Goal: Information Seeking & Learning: Learn about a topic

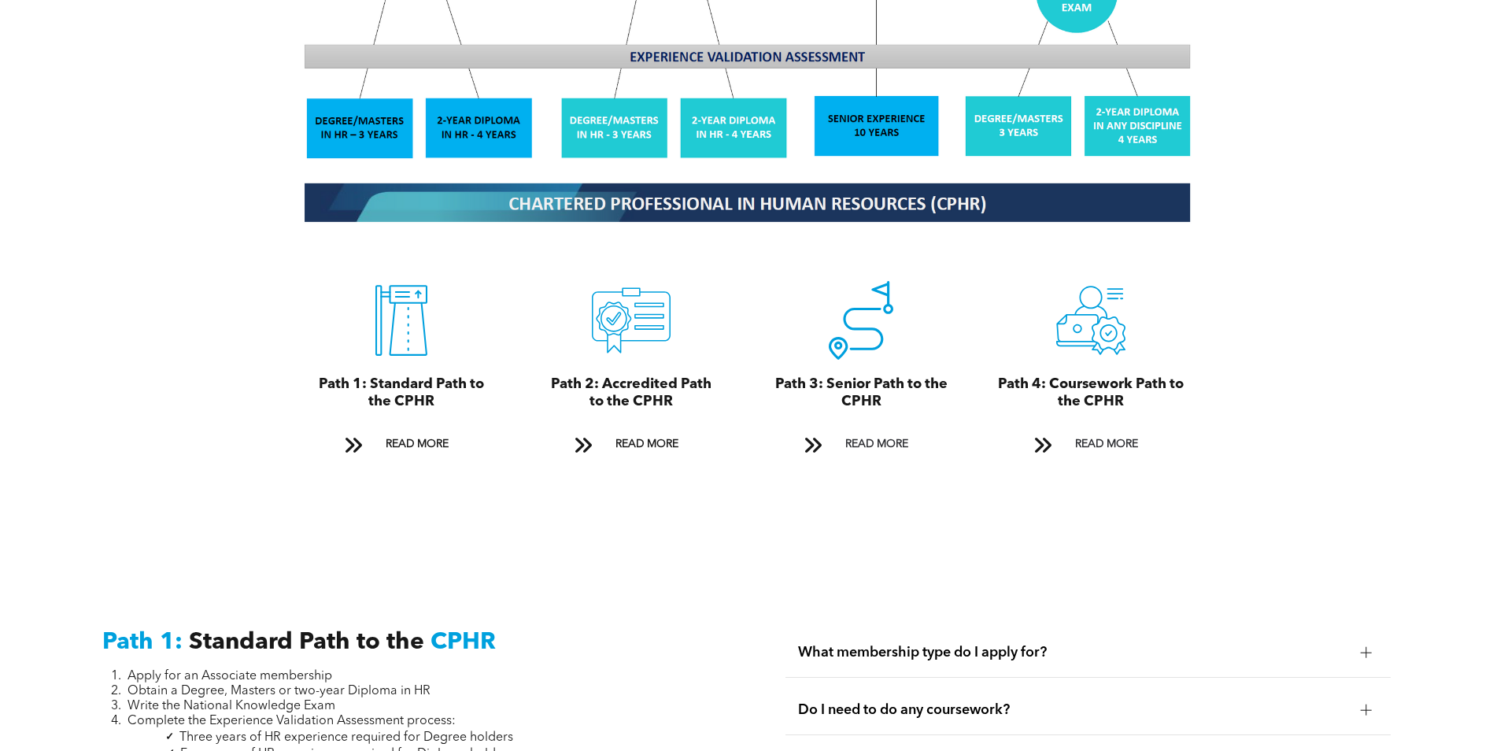
scroll to position [1732, 0]
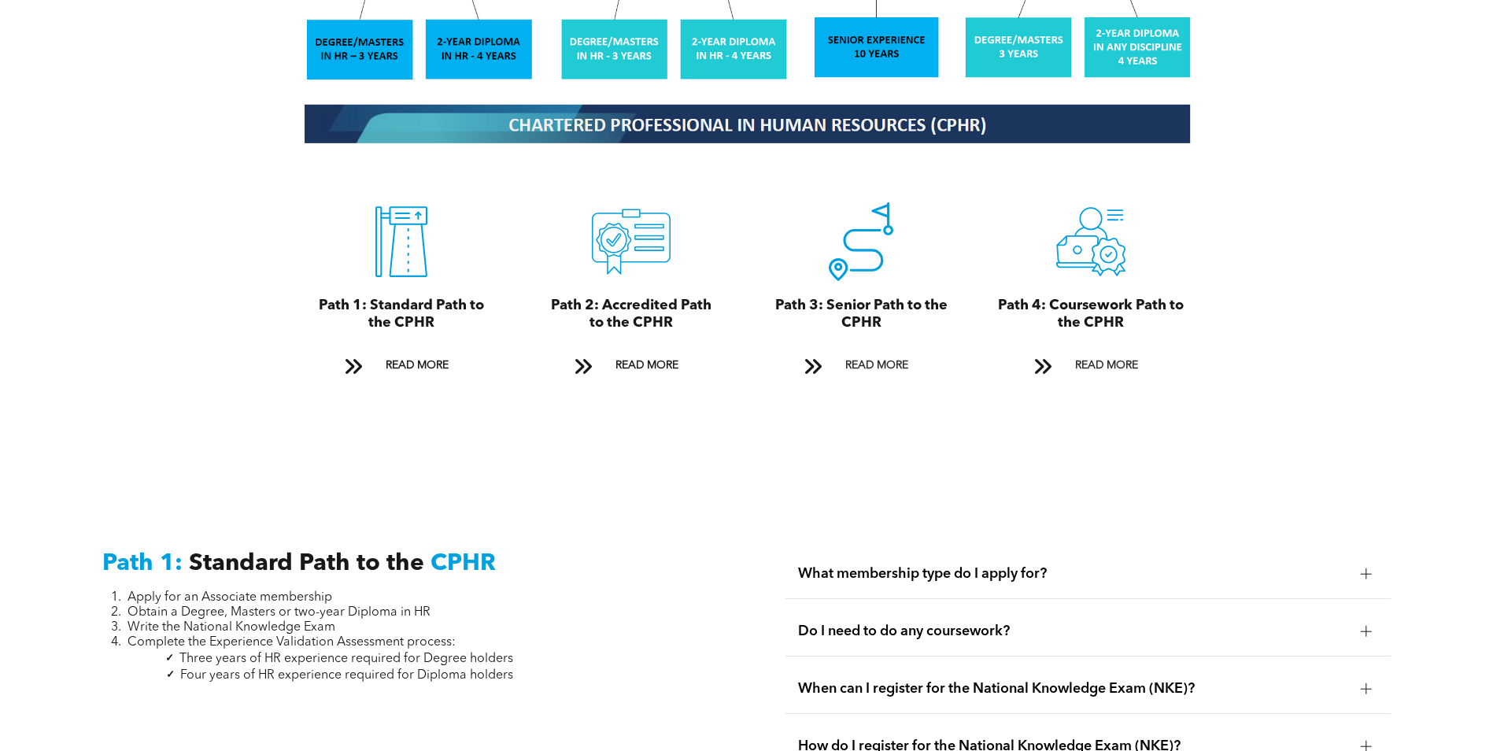
click at [985, 623] on span "Do I need to do any coursework?" at bounding box center [1073, 631] width 550 height 17
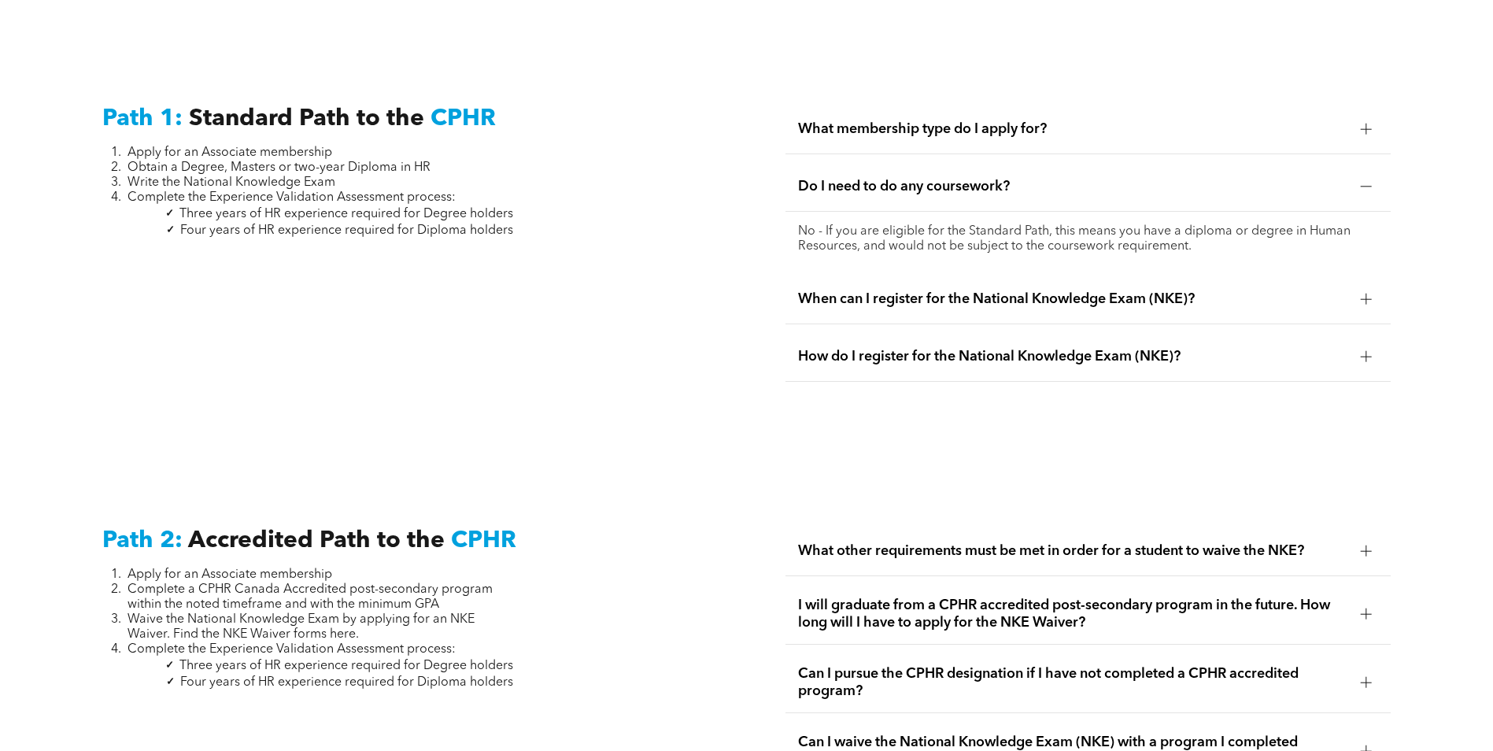
scroll to position [2204, 0]
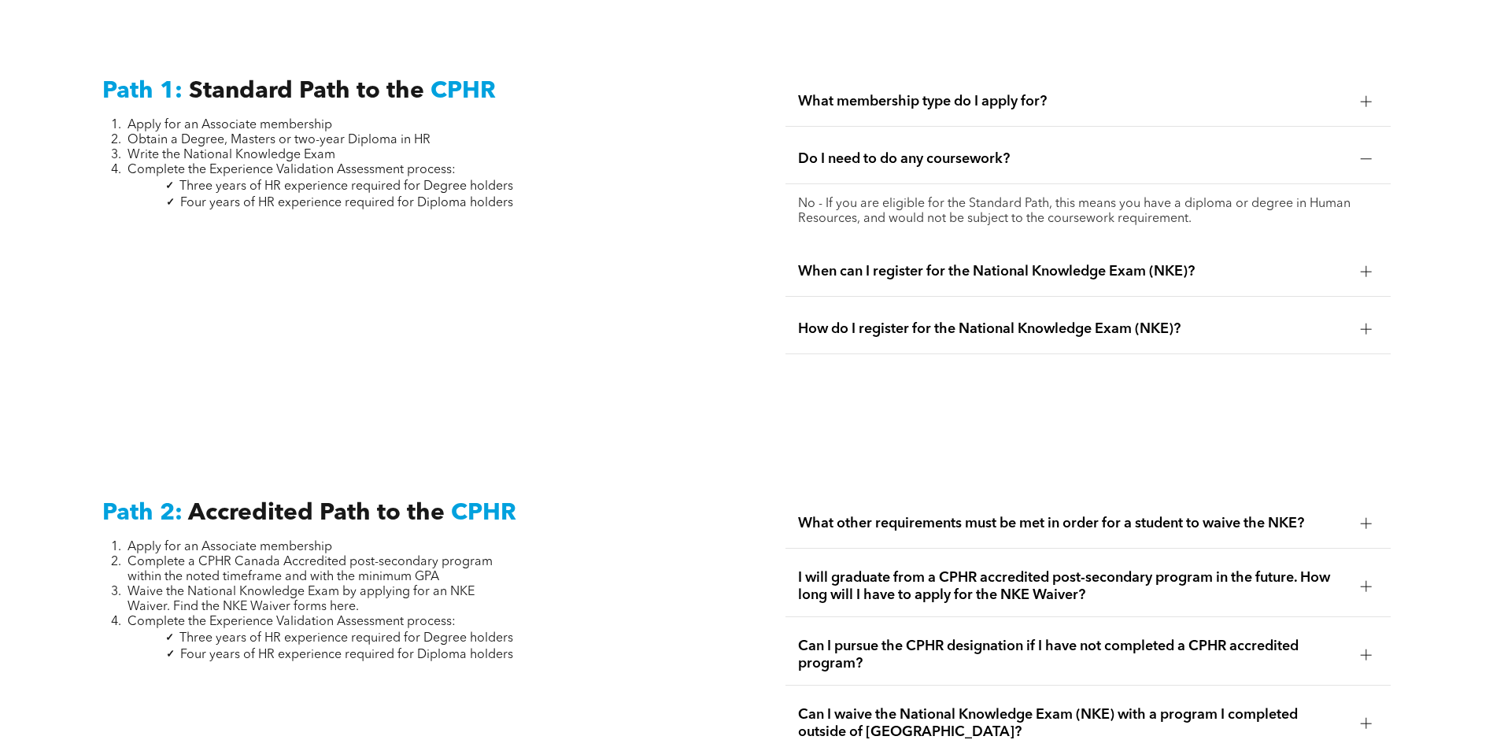
click at [1052, 638] on span "Can I pursue the CPHR designation if I have not completed a CPHR accredited pro…" at bounding box center [1073, 655] width 550 height 35
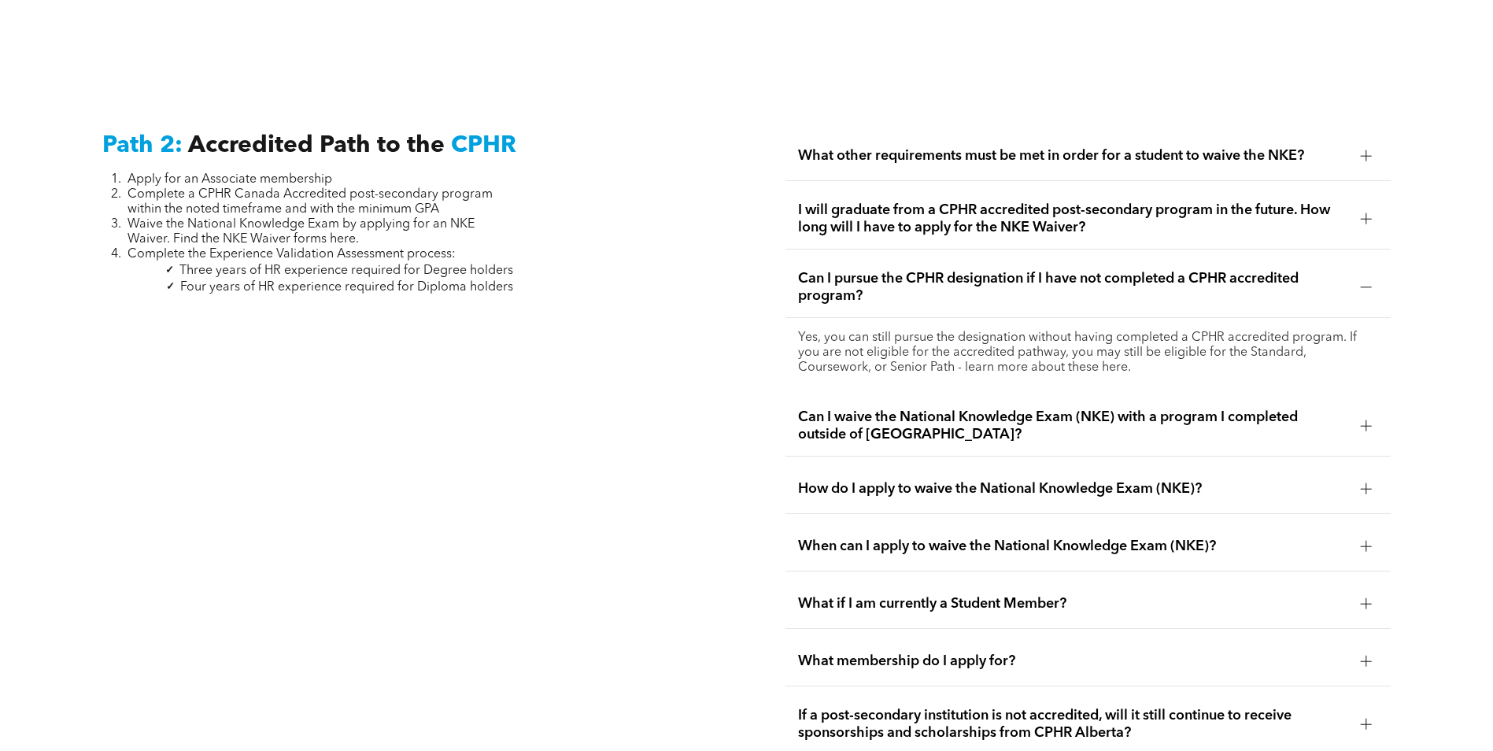
scroll to position [2597, 0]
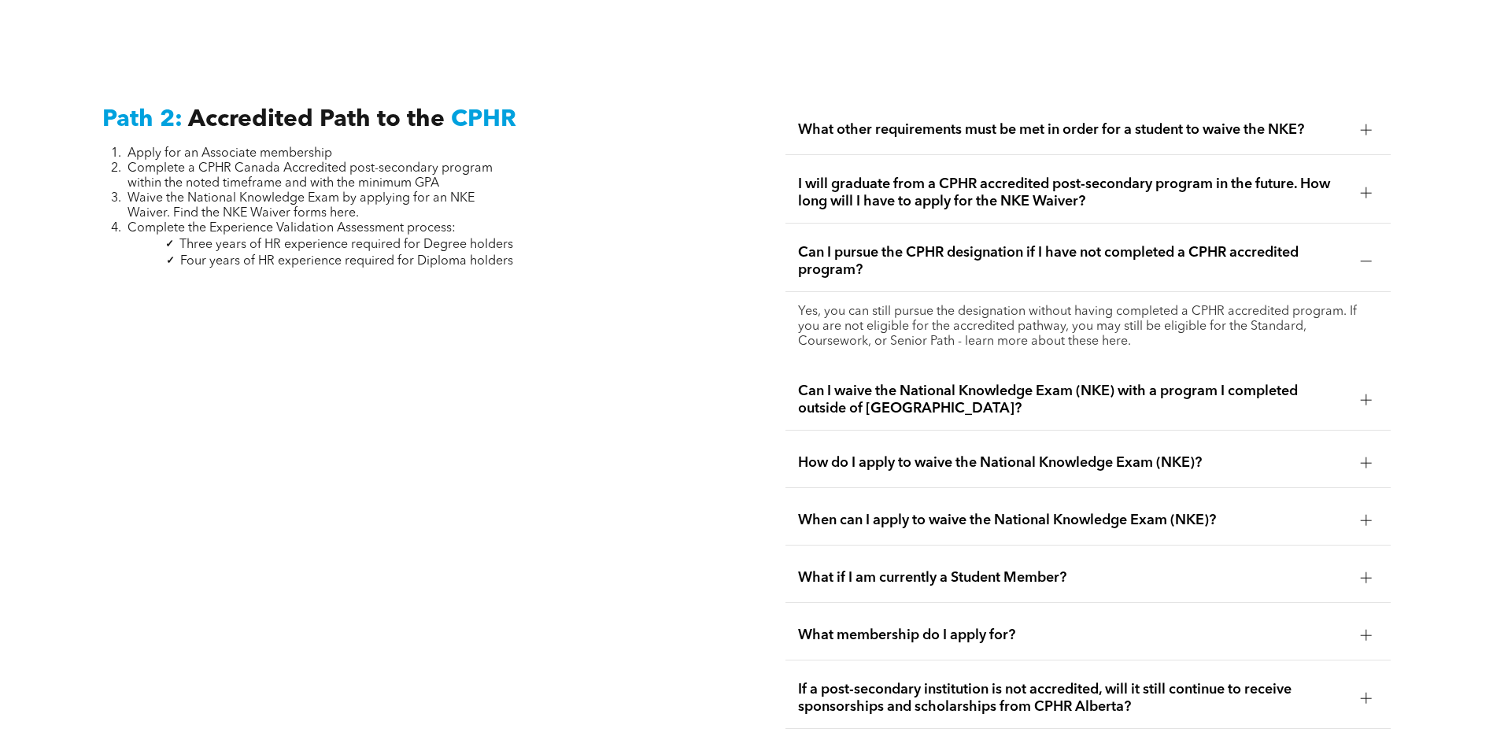
click at [853, 627] on span "What membership do I apply for?" at bounding box center [1073, 635] width 550 height 17
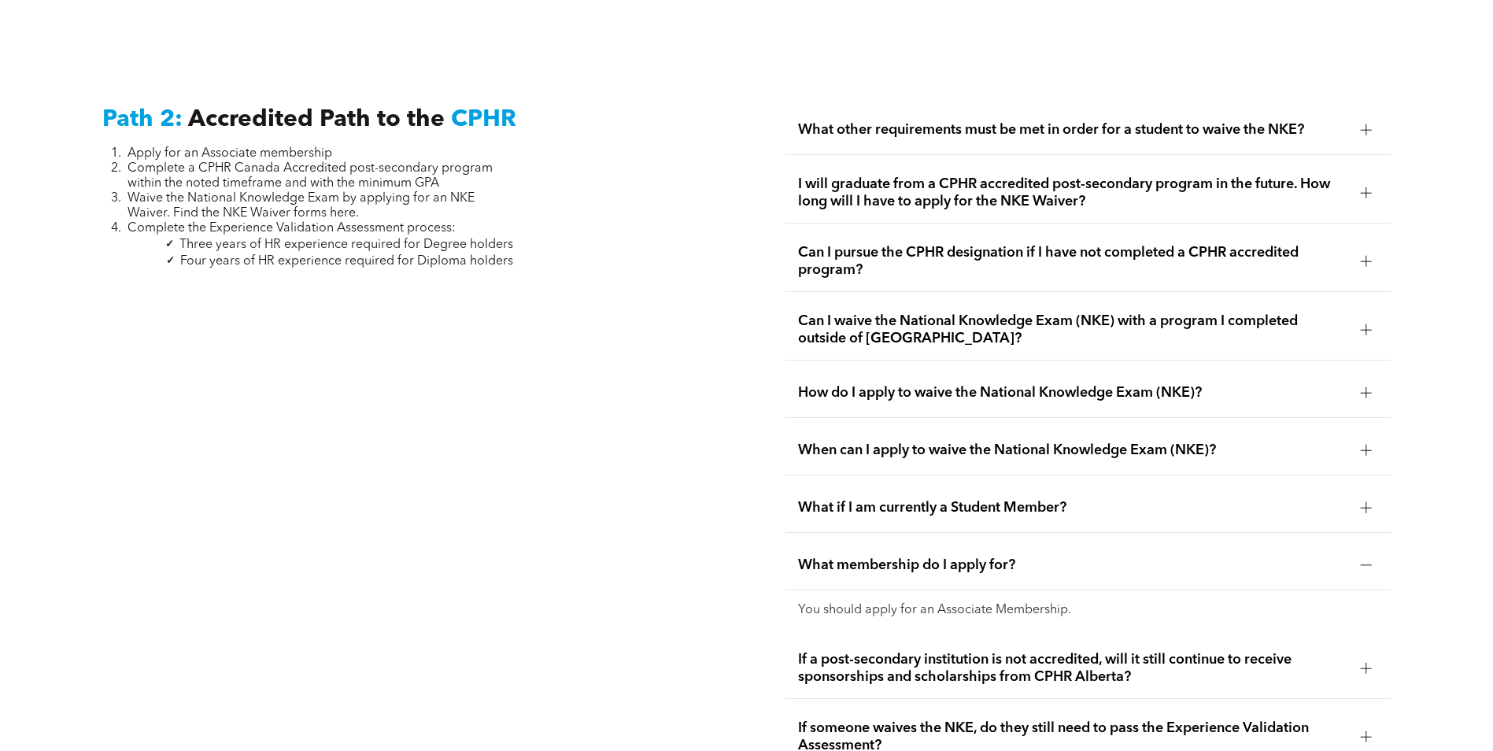
click at [863, 651] on span "If a post-secondary institution is not accredited, will it still continue to re…" at bounding box center [1073, 668] width 550 height 35
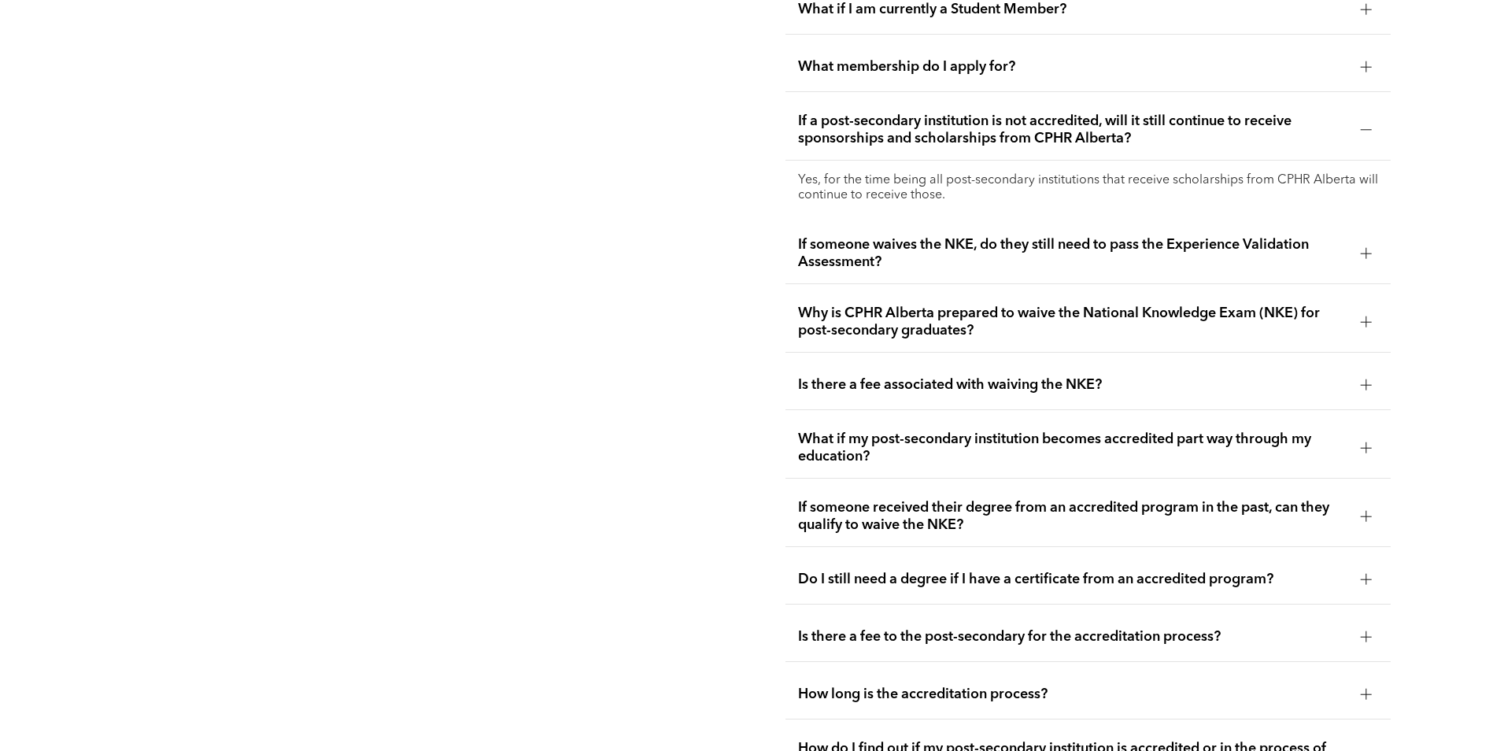
scroll to position [3148, 0]
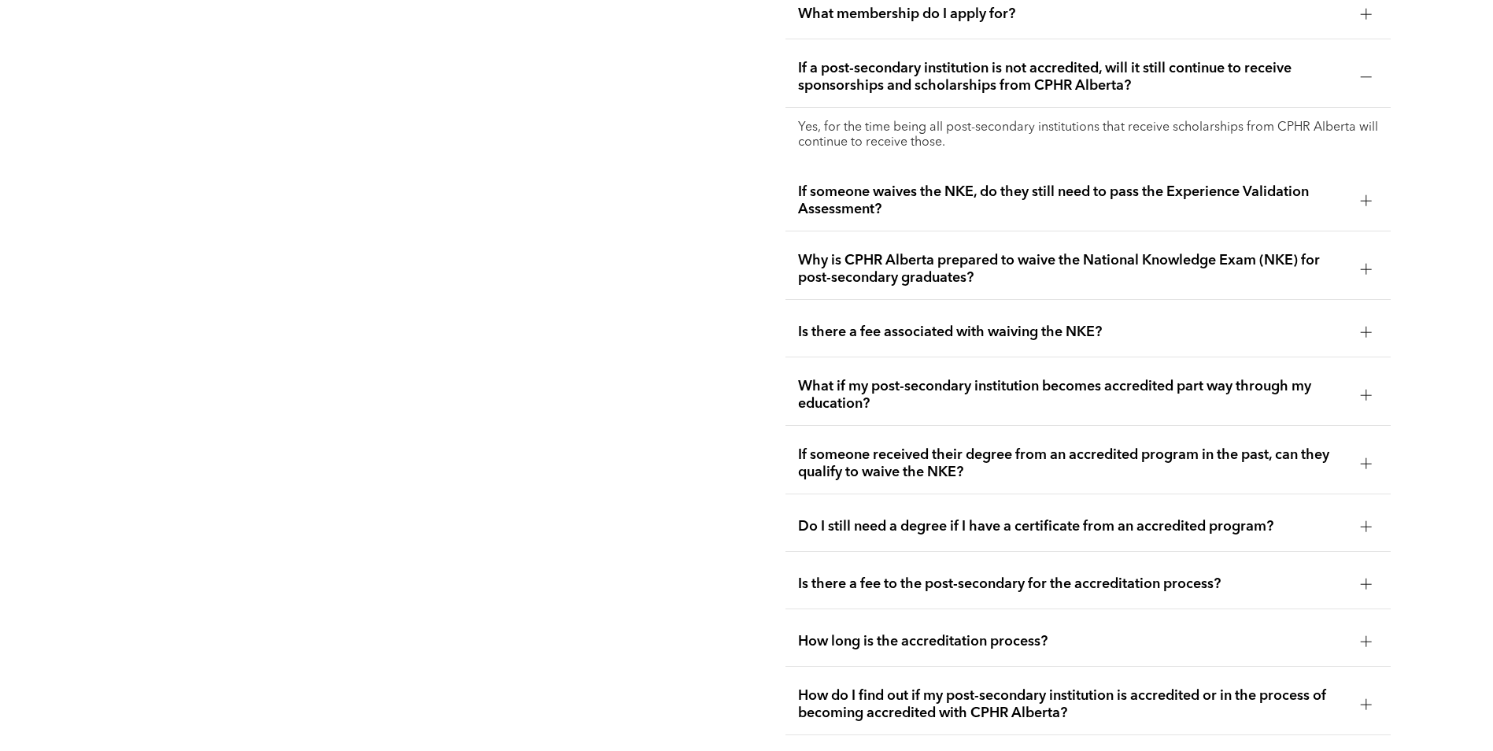
click at [990, 575] on span "Is there a fee to the post-secondary for the accreditation process?" at bounding box center [1073, 583] width 550 height 17
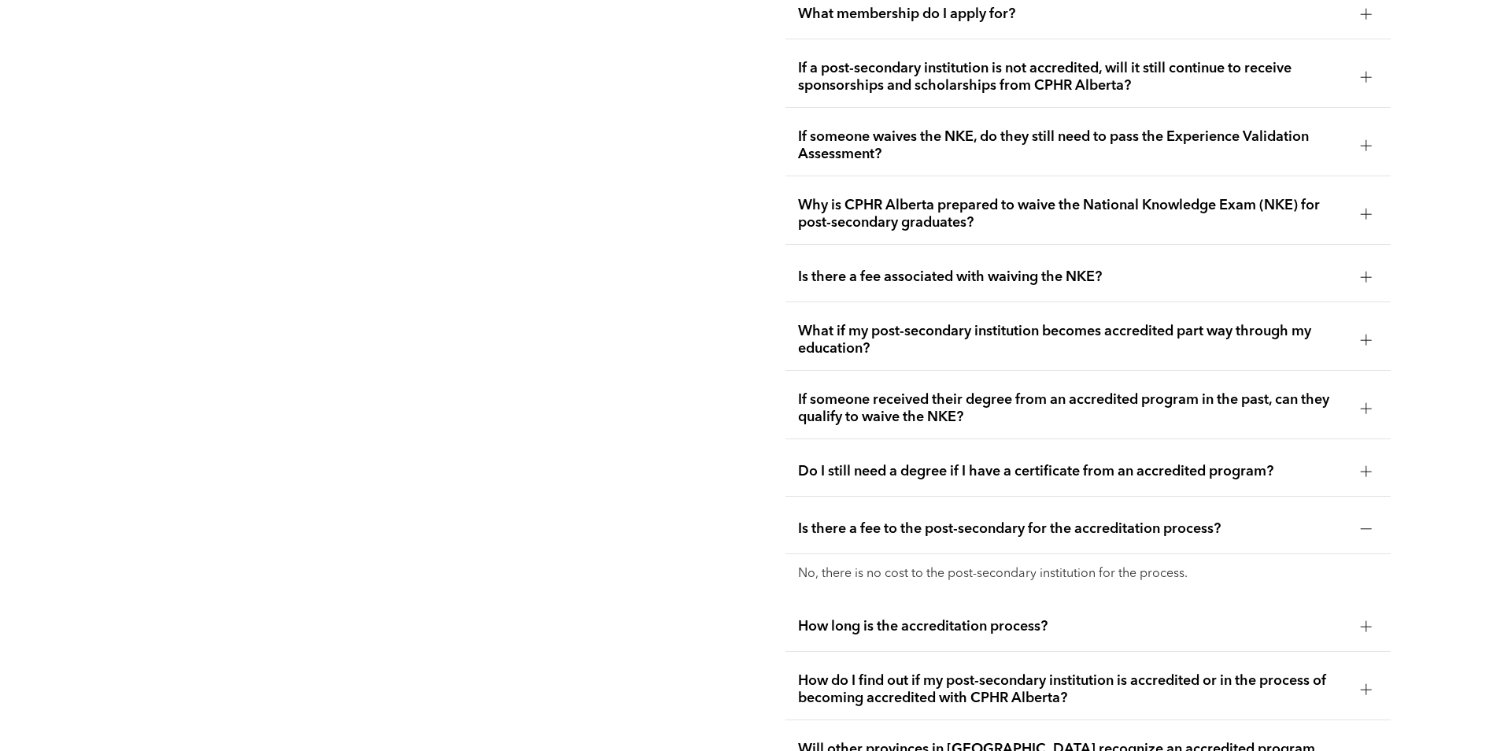
click at [934, 672] on span "How do I find out if my post-secondary institution is accredited or in the proc…" at bounding box center [1073, 689] width 550 height 35
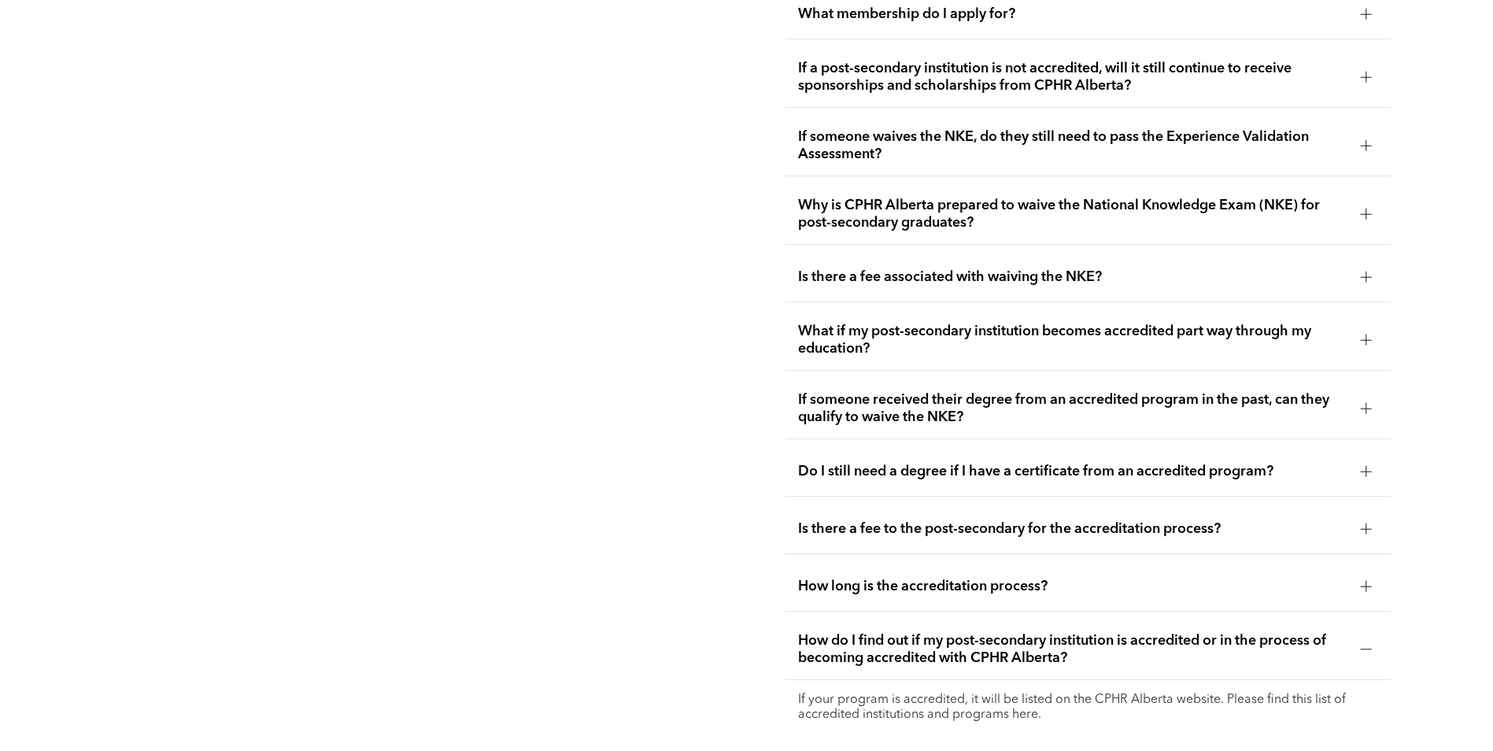
click at [990, 693] on p "If your program is accredited, it will be listed on the CPHR Alberta website. P…" at bounding box center [1088, 708] width 580 height 30
click at [1039, 693] on p "If your program is accredited, it will be listed on the CPHR Alberta website. P…" at bounding box center [1088, 708] width 580 height 30
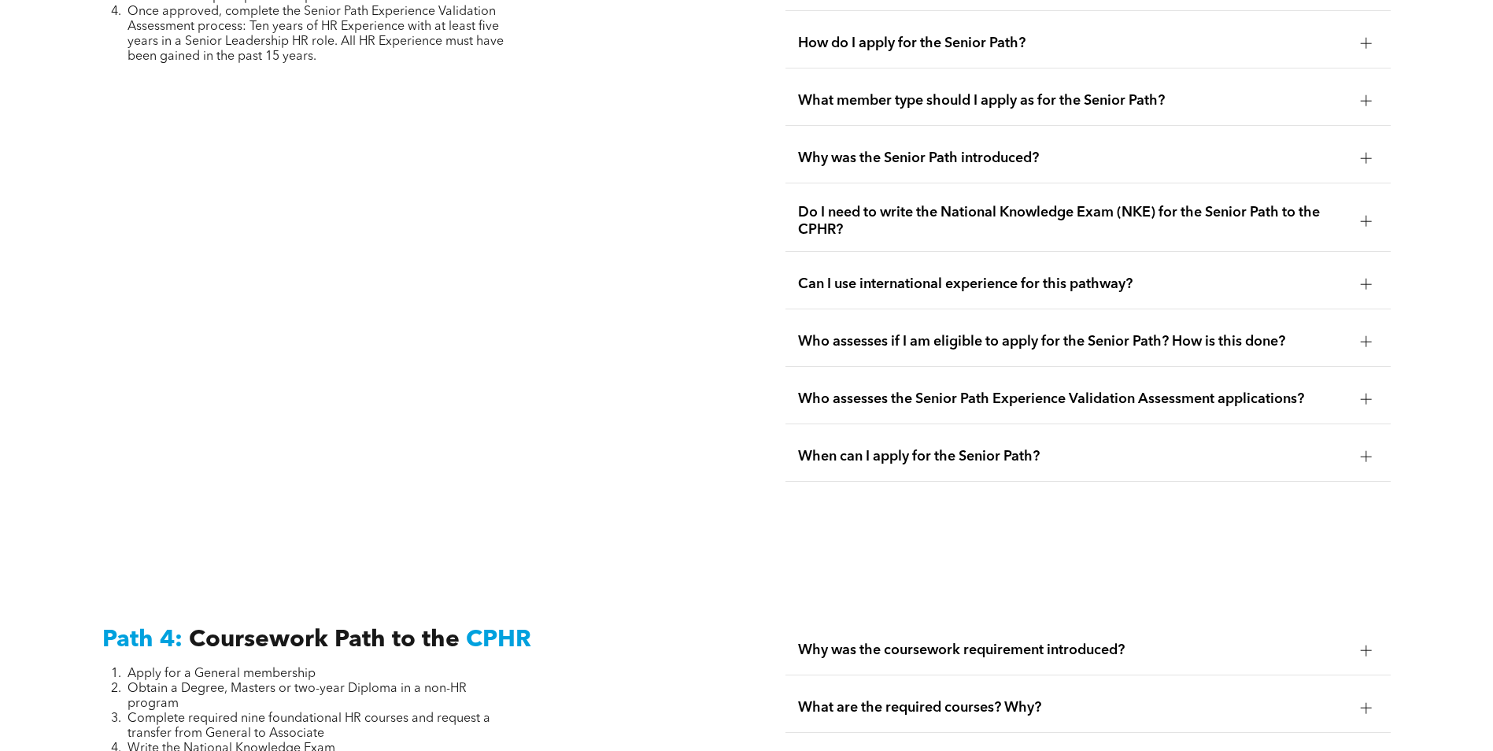
scroll to position [4329, 0]
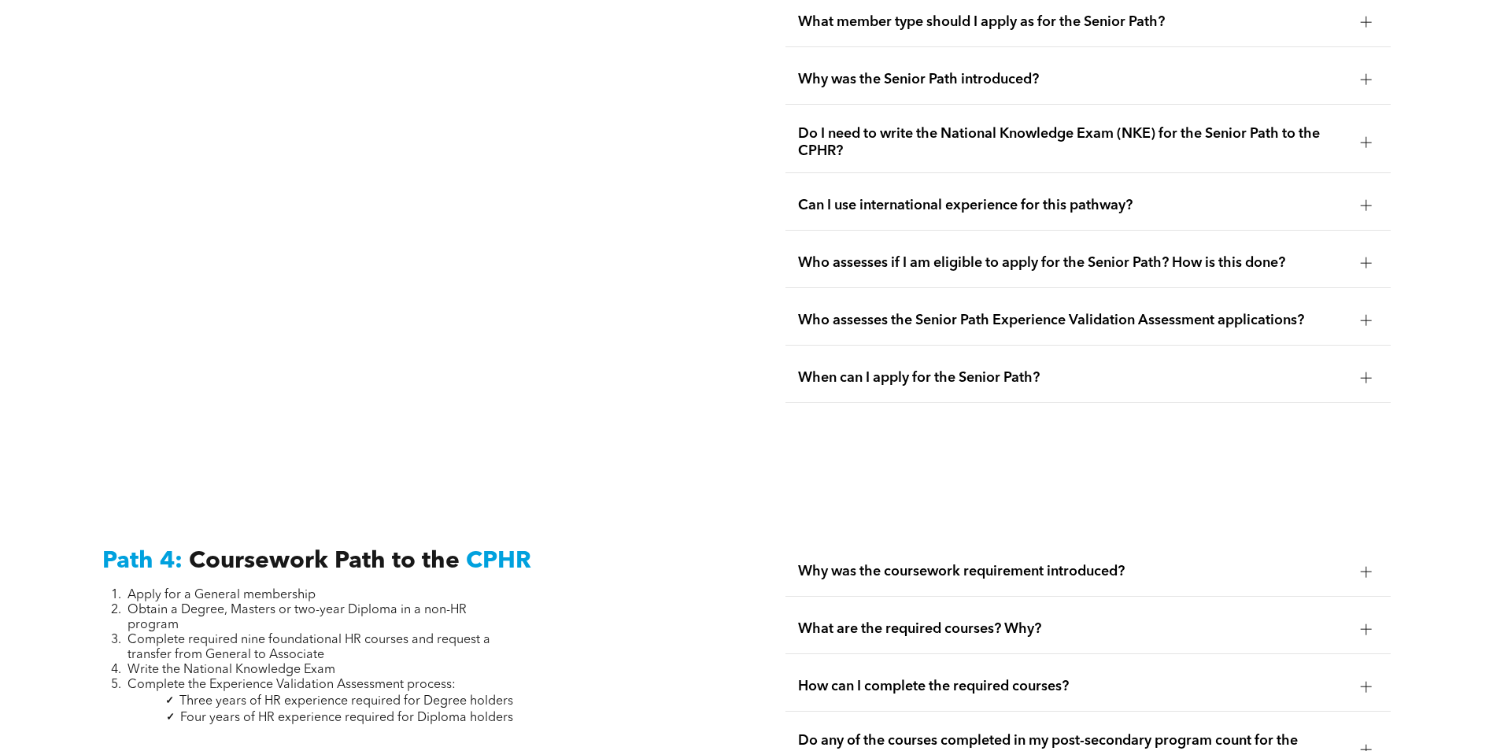
click at [911, 620] on span "What are the required courses? Why?" at bounding box center [1073, 628] width 550 height 17
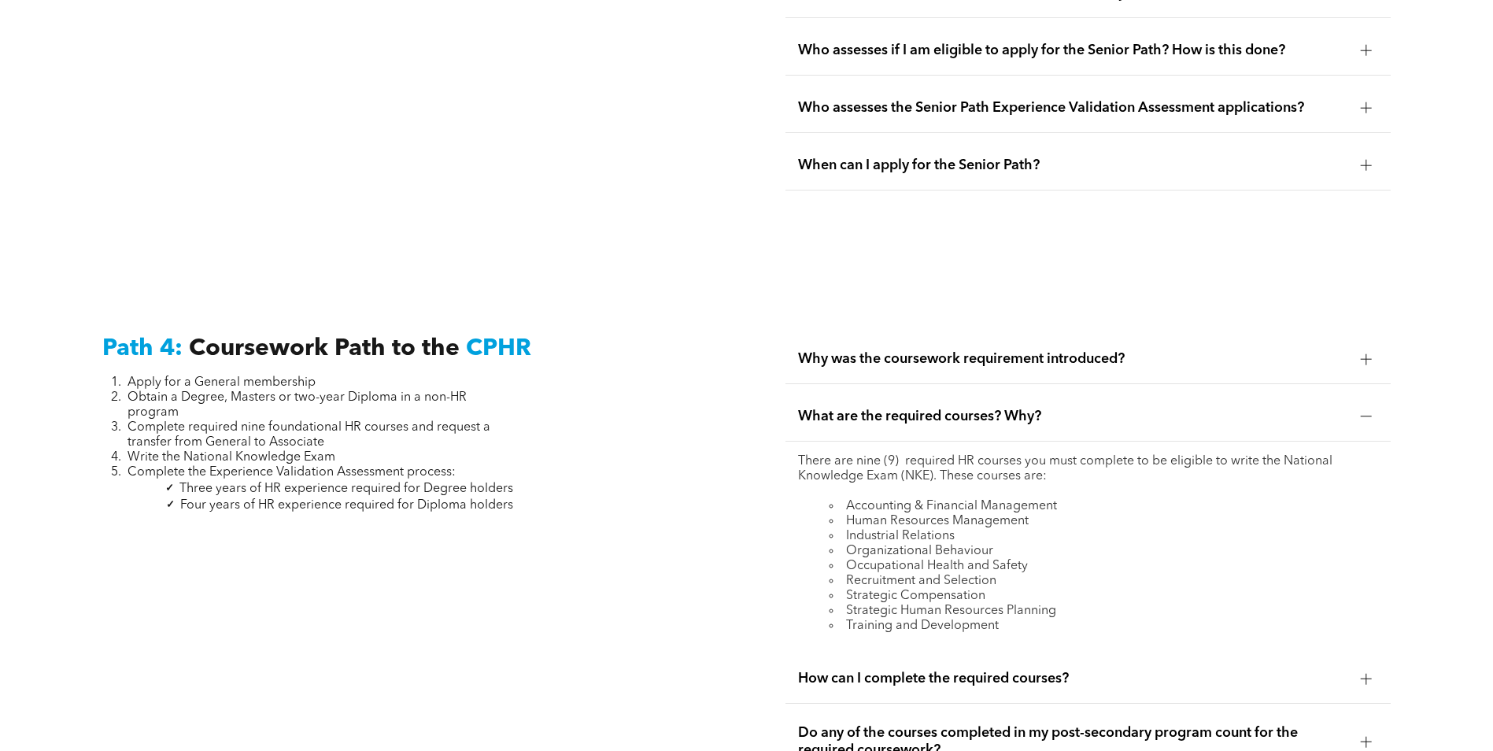
scroll to position [4565, 0]
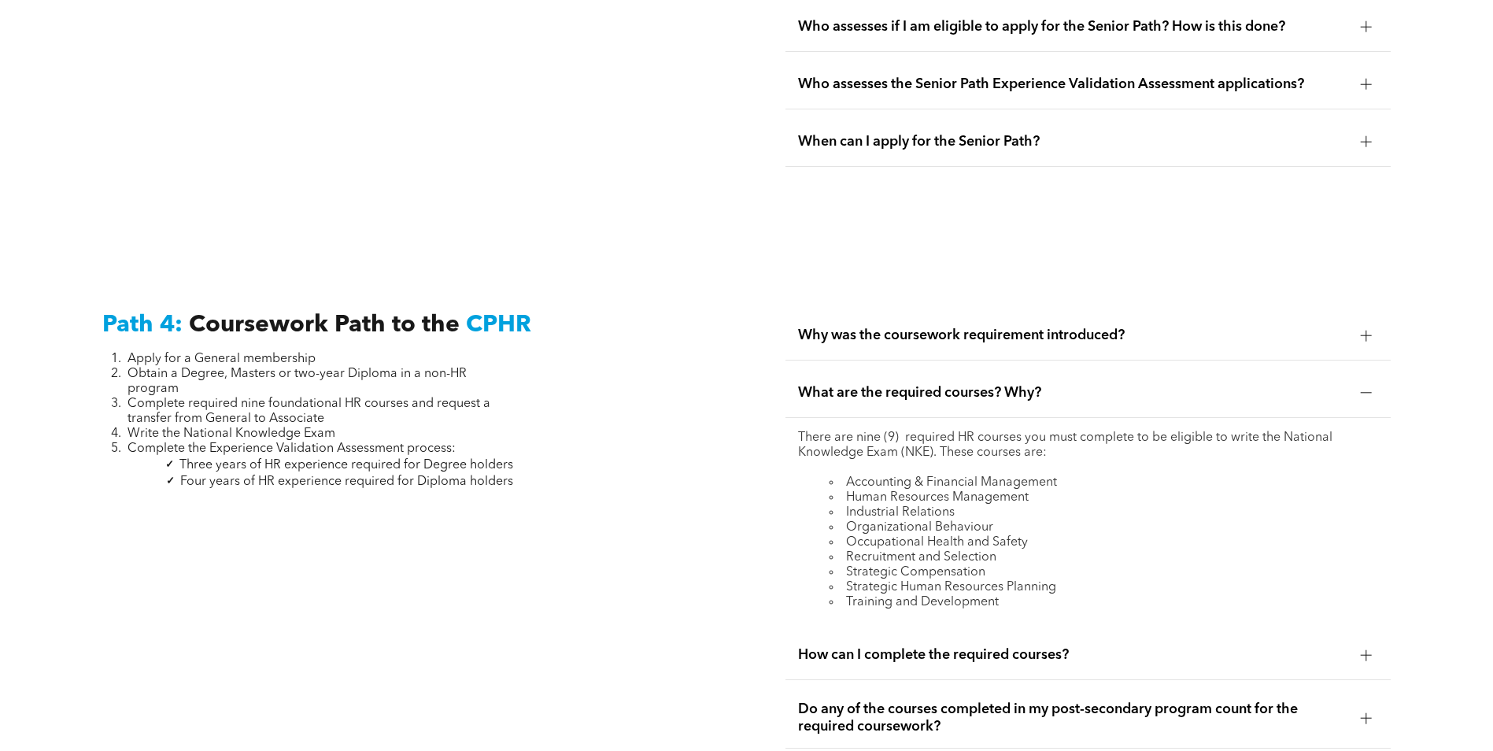
click at [998, 646] on span "How can I complete the required courses?" at bounding box center [1073, 654] width 550 height 17
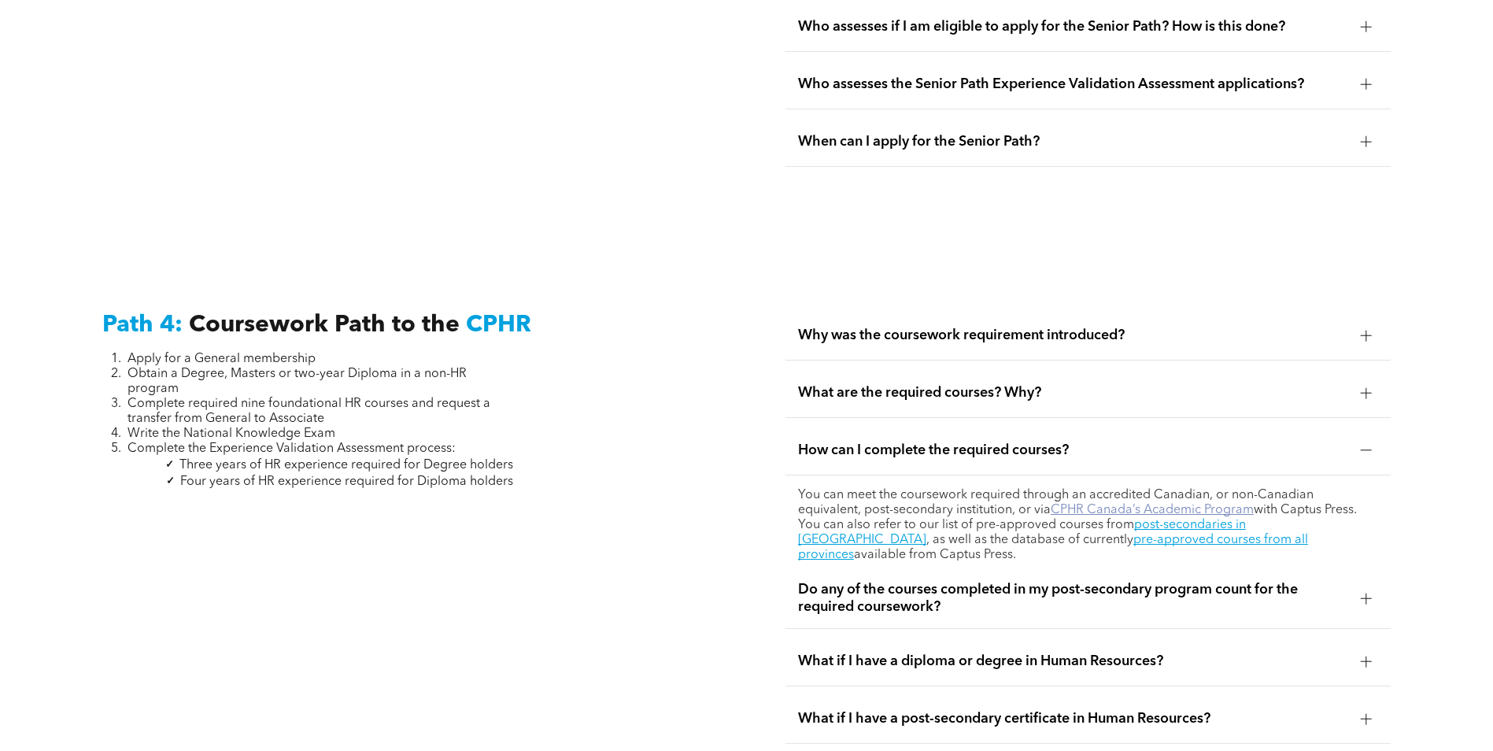
click at [1080, 504] on link "CPHR Canada’s Academic Program" at bounding box center [1152, 510] width 203 height 13
click at [1112, 519] on link "post-secondaries in [GEOGRAPHIC_DATA]" at bounding box center [1022, 533] width 448 height 28
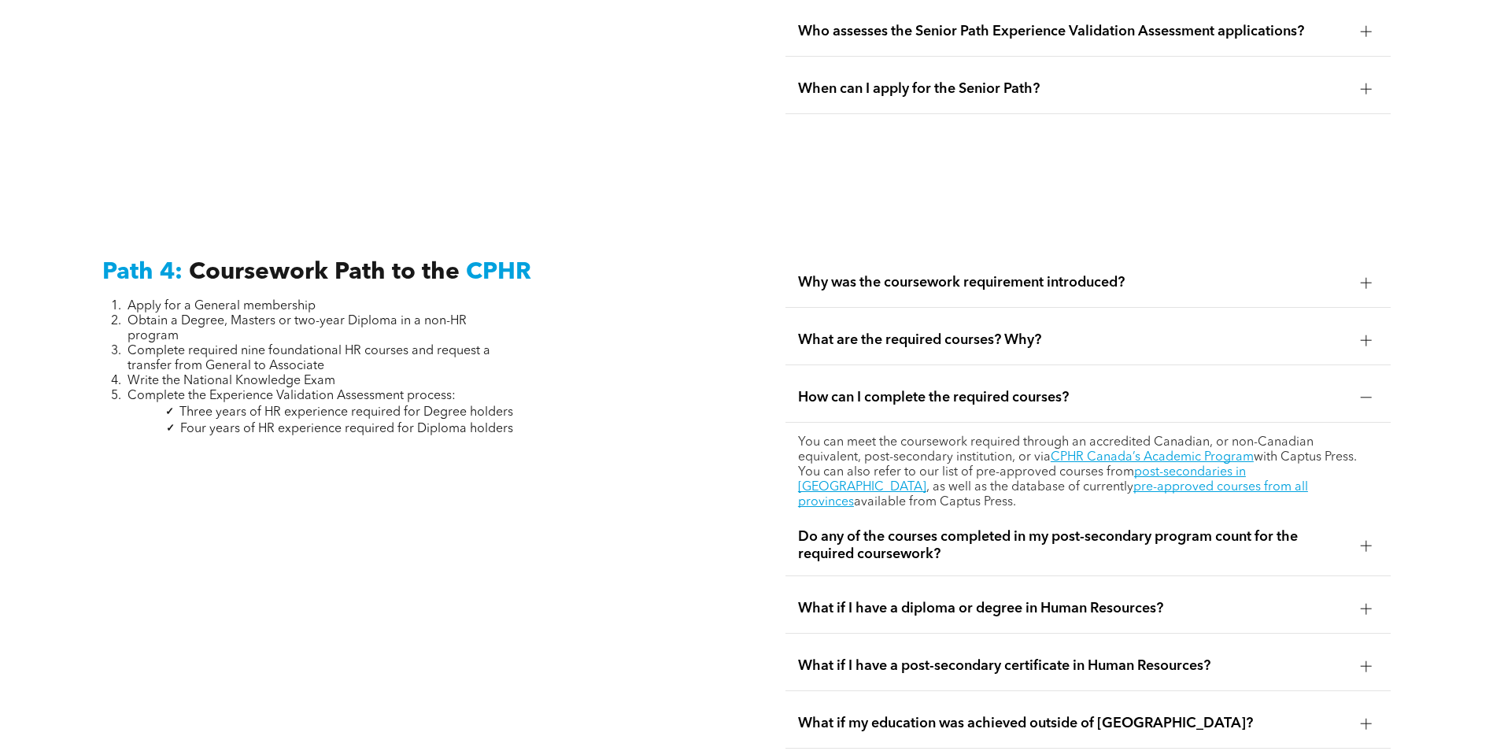
scroll to position [4644, 0]
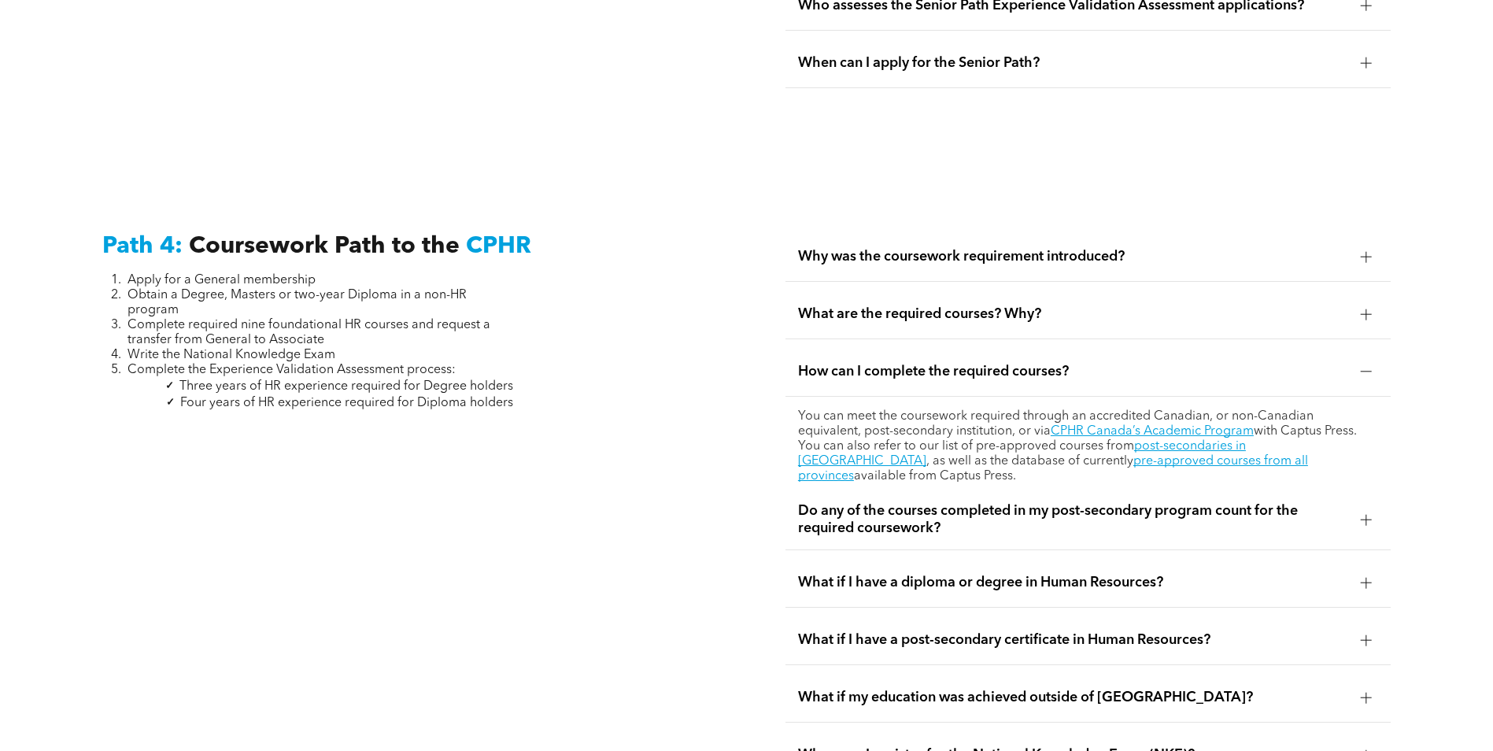
click at [895, 574] on span "What if I have a diploma or degree in Human Resources?" at bounding box center [1073, 582] width 550 height 17
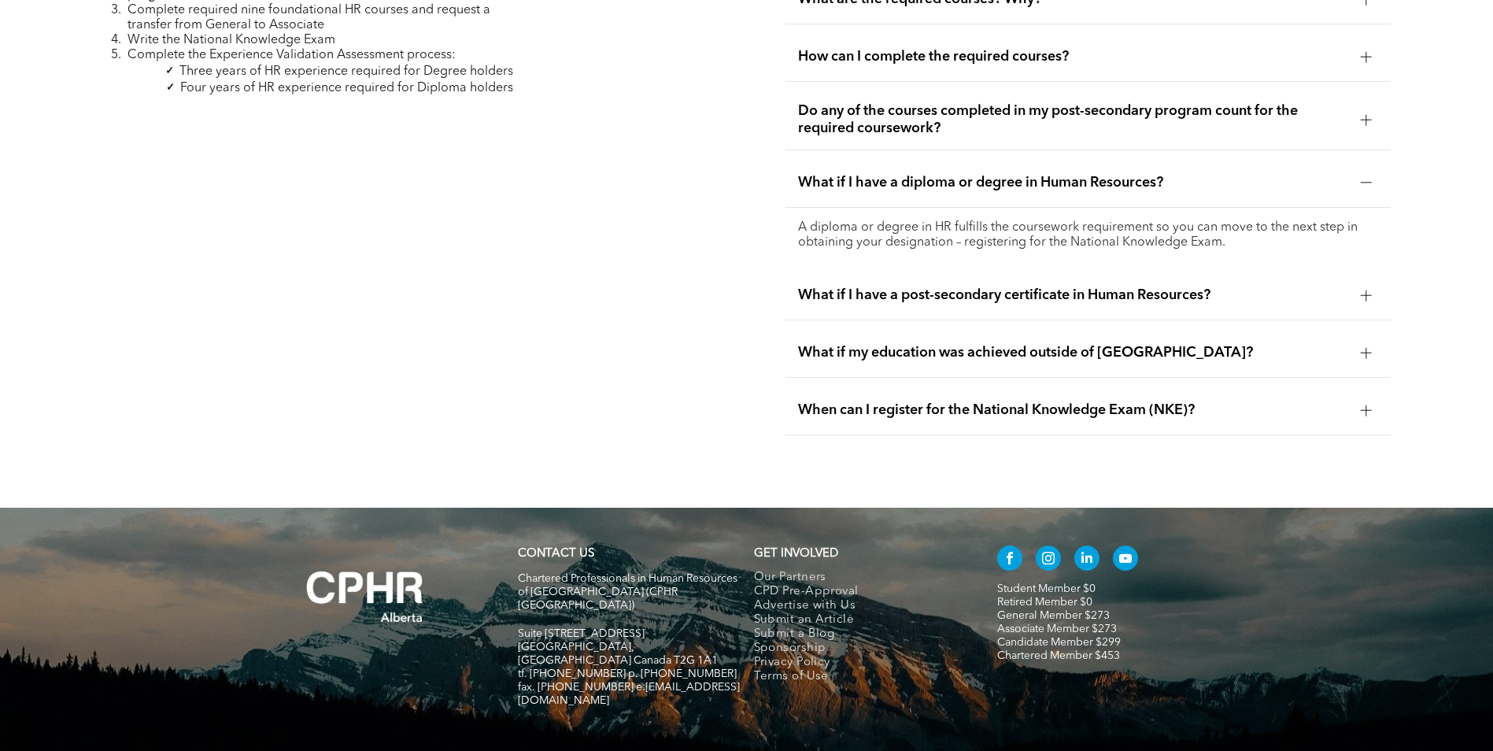
scroll to position [4723, 0]
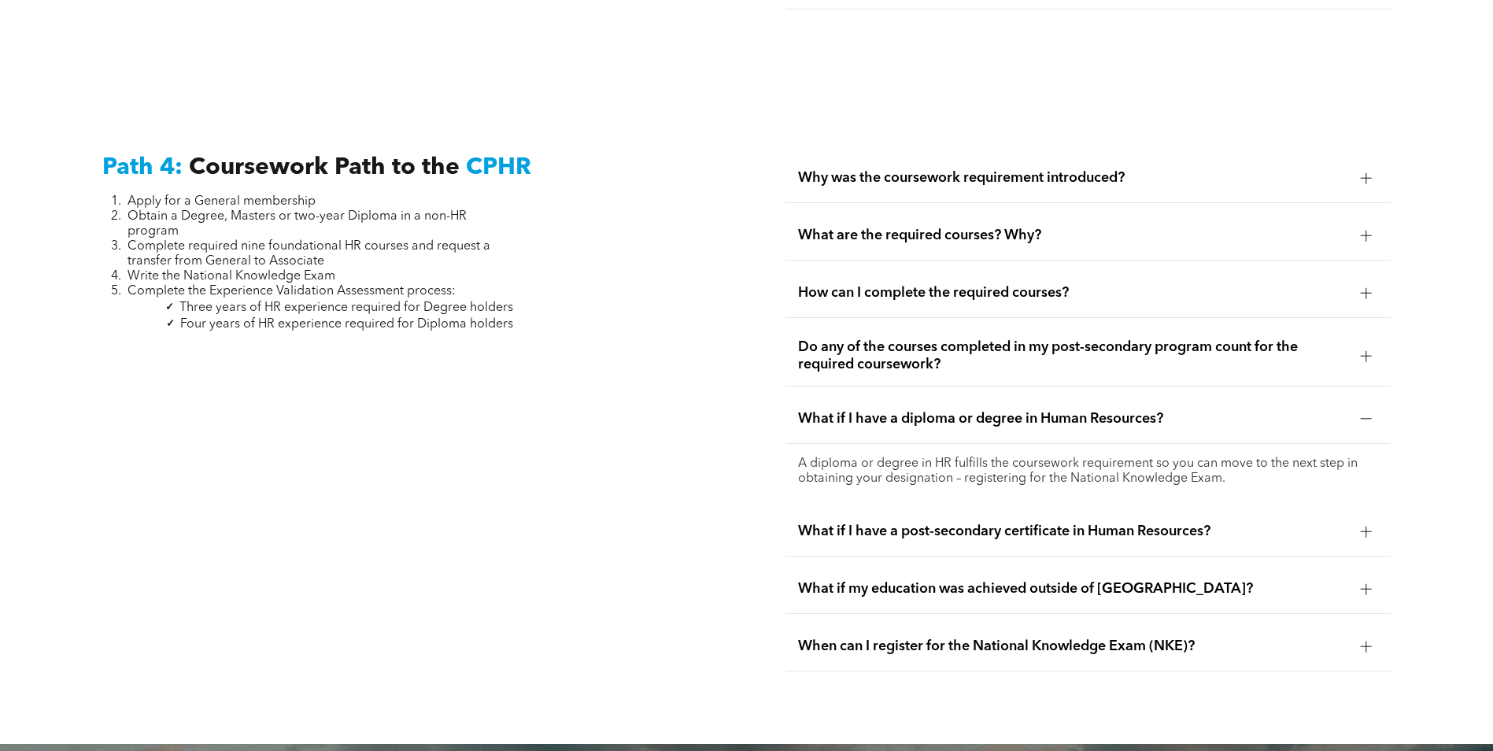
click at [915, 284] on span "How can I complete the required courses?" at bounding box center [1073, 292] width 550 height 17
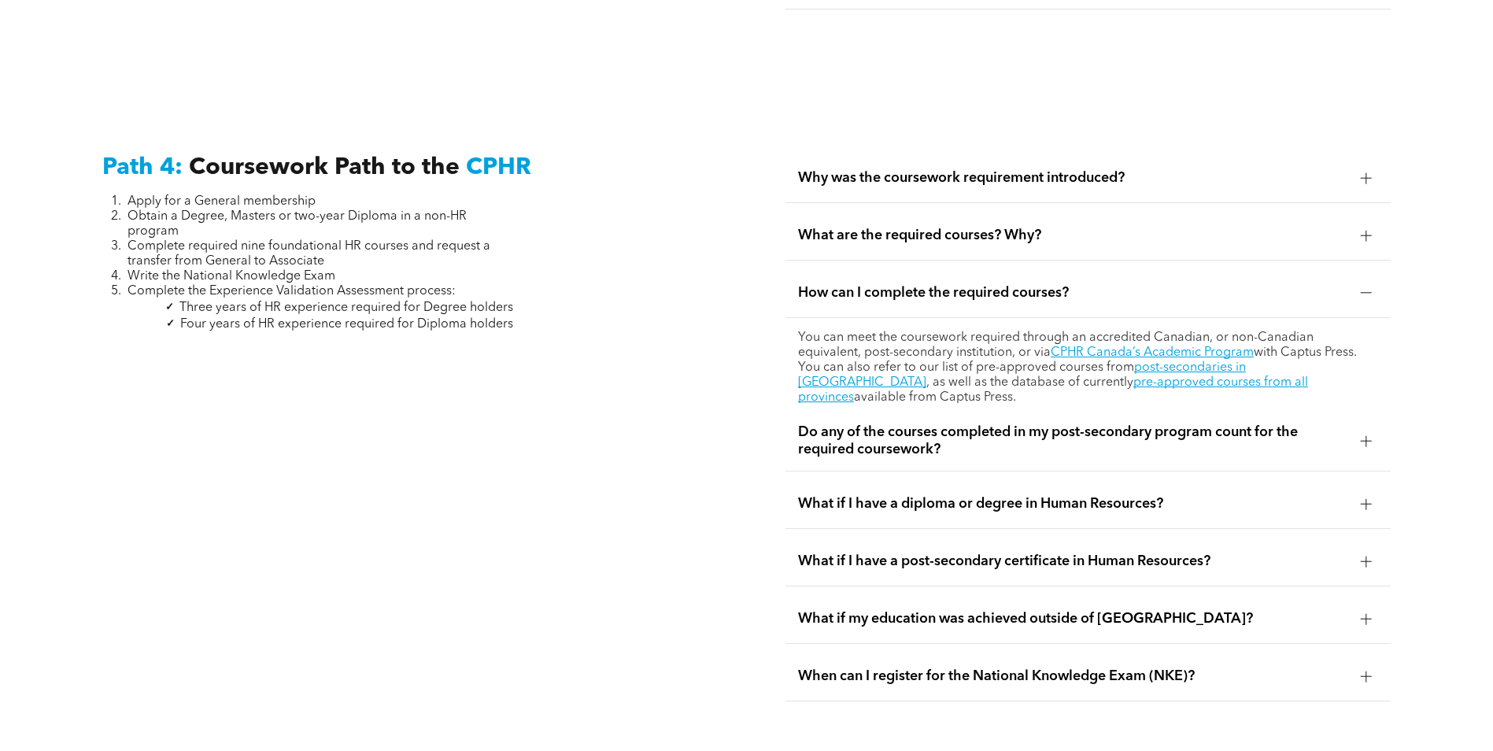
click at [892, 495] on span "What if I have a diploma or degree in Human Resources?" at bounding box center [1073, 503] width 550 height 17
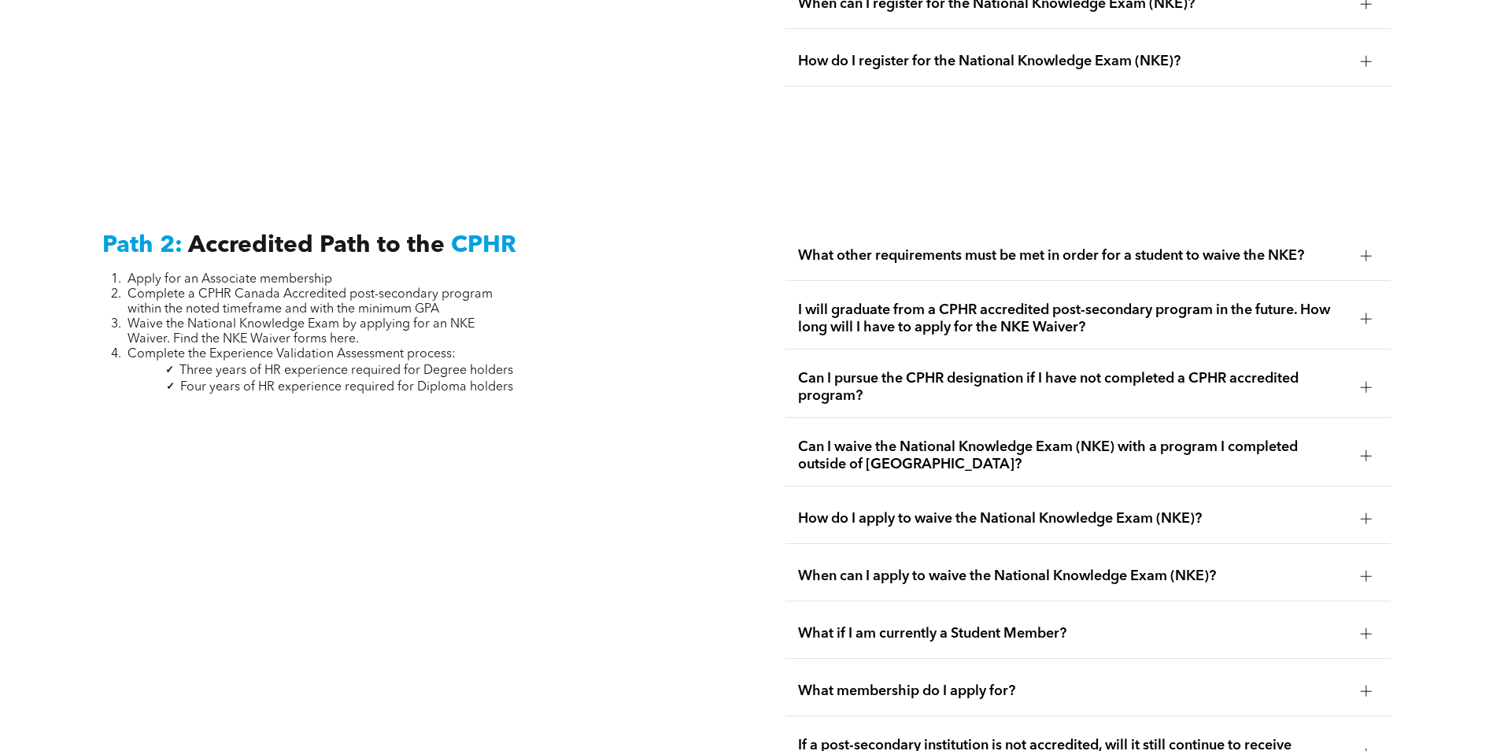
scroll to position [2463, 0]
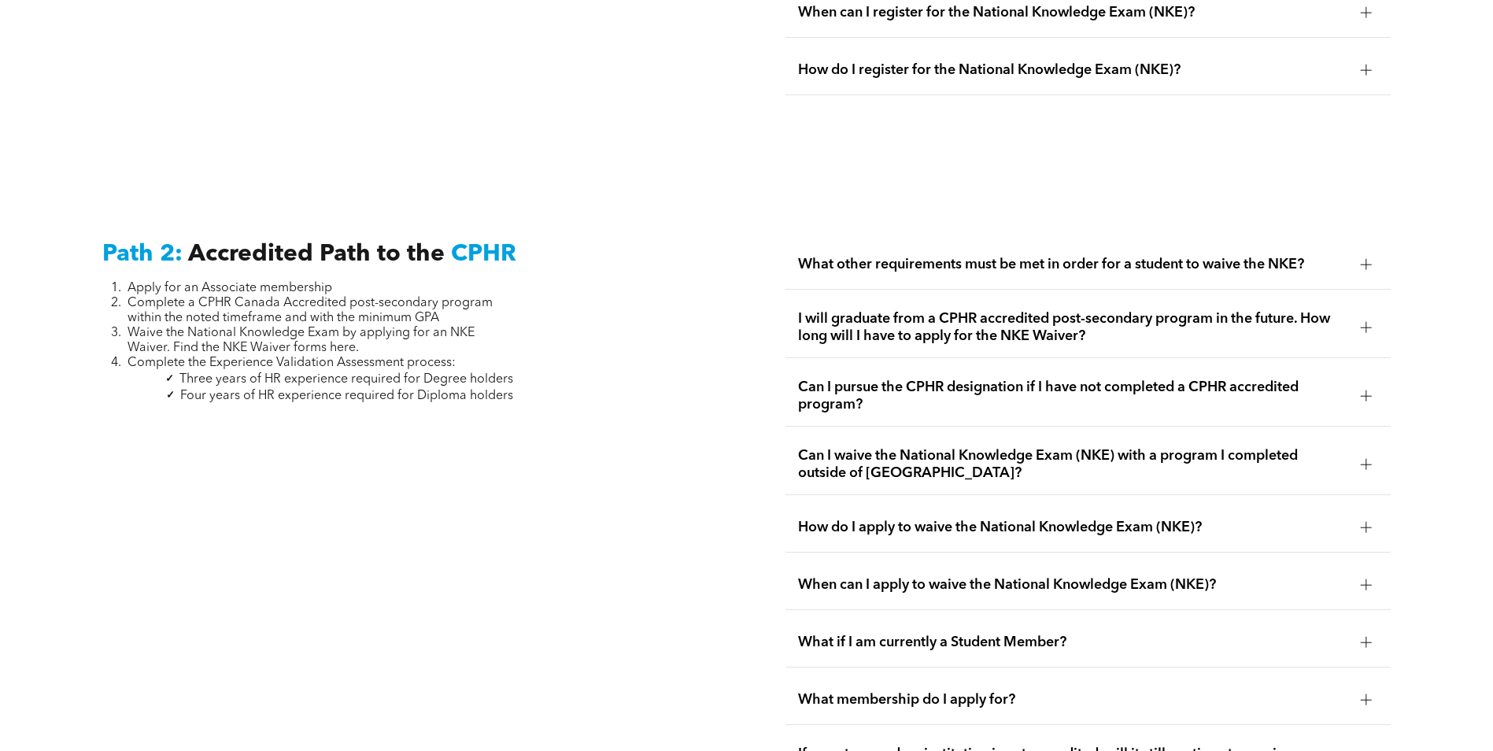
click at [915, 256] on span "What other requirements must be met in order for a student to waive the NKE?" at bounding box center [1073, 264] width 550 height 17
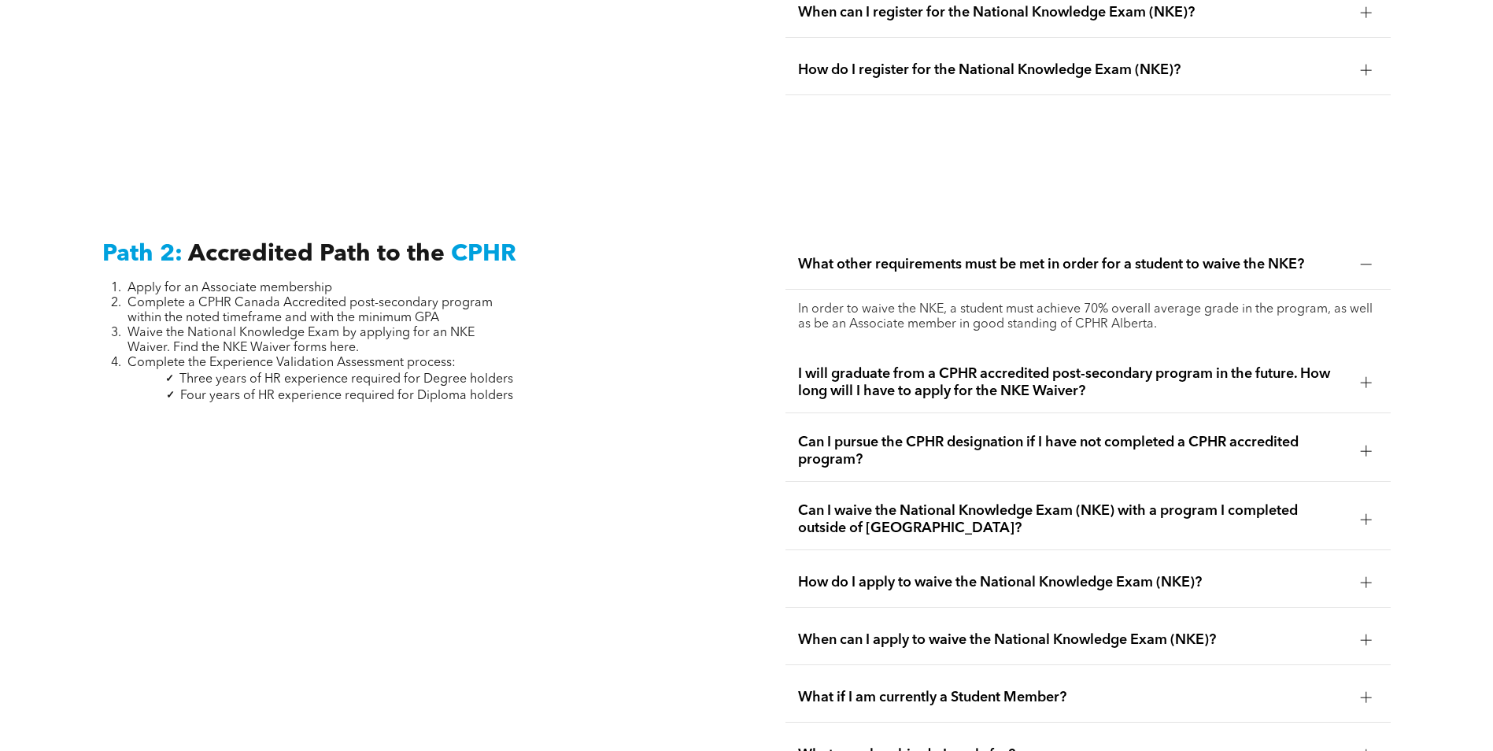
click at [920, 434] on span "Can I pursue the CPHR designation if I have not completed a CPHR accredited pro…" at bounding box center [1073, 451] width 550 height 35
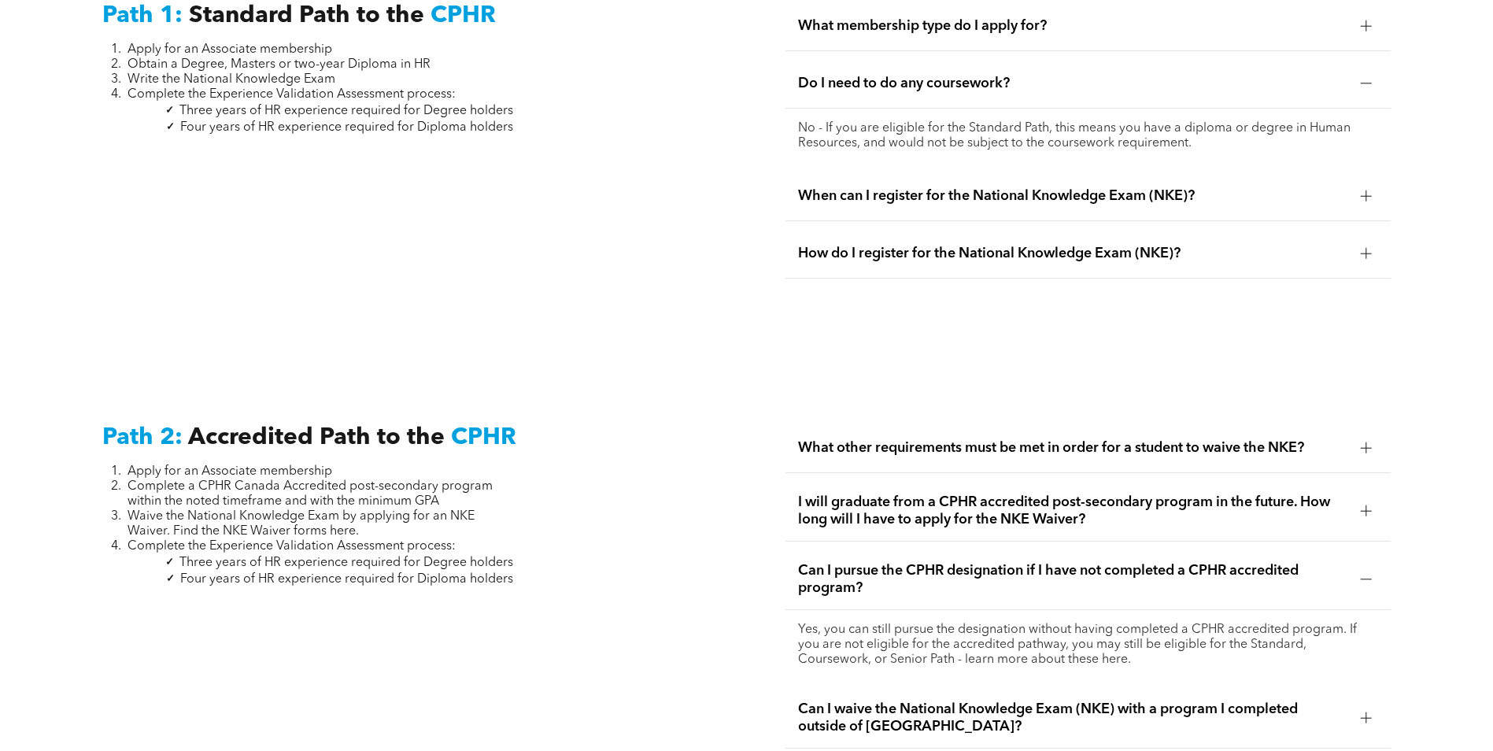
scroll to position [2148, 0]
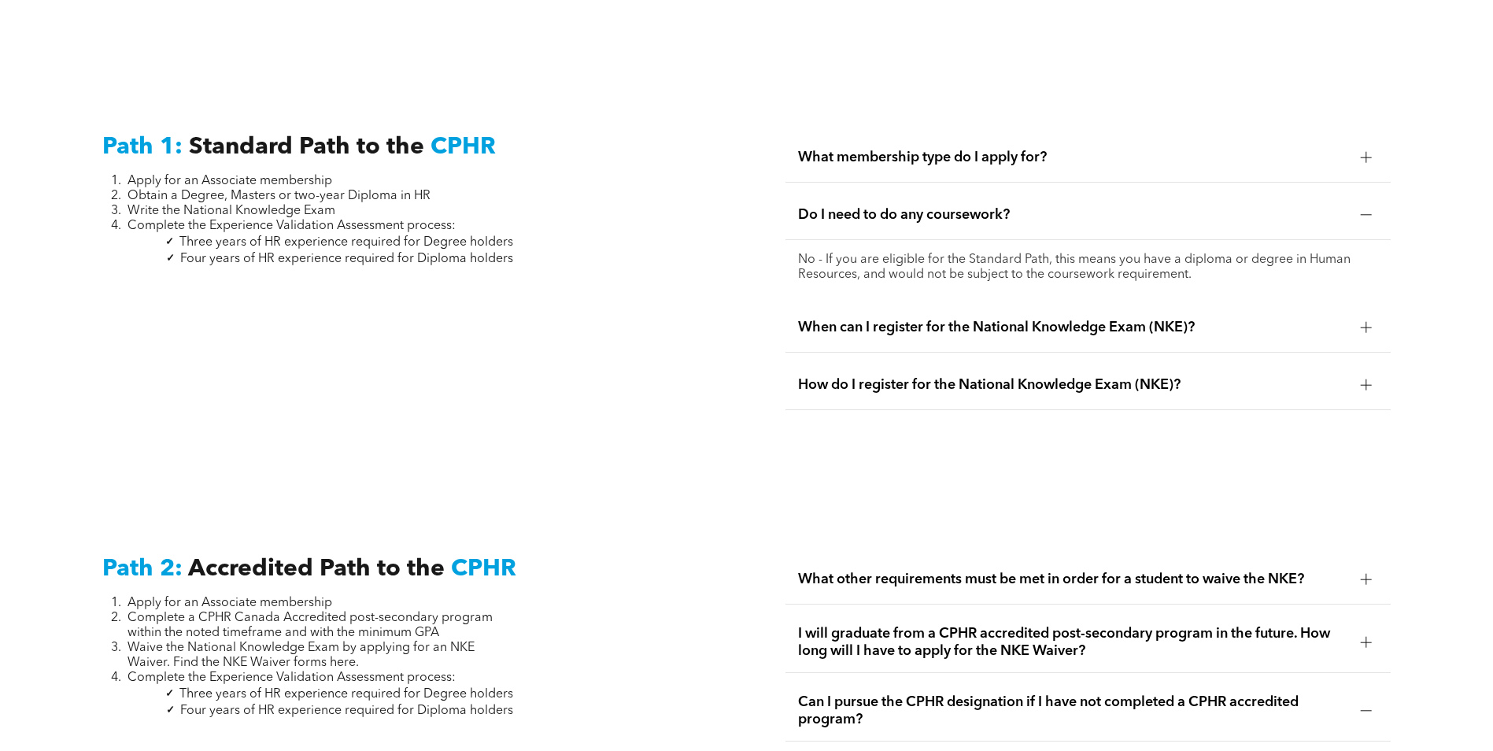
click at [904, 149] on span "What membership type do I apply for?" at bounding box center [1073, 157] width 550 height 17
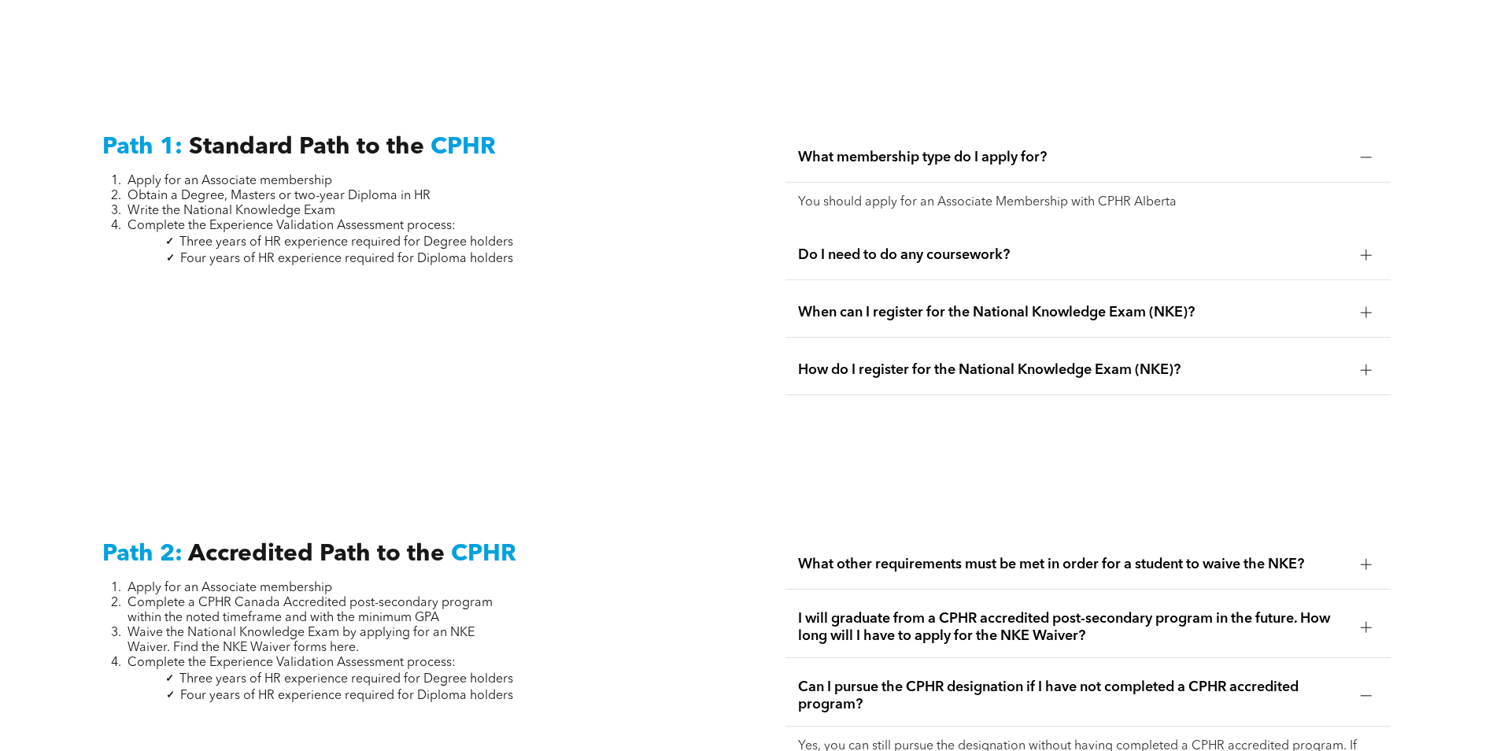
click at [854, 304] on span "When can I register for the National Knowledge Exam (NKE)?" at bounding box center [1073, 312] width 550 height 17
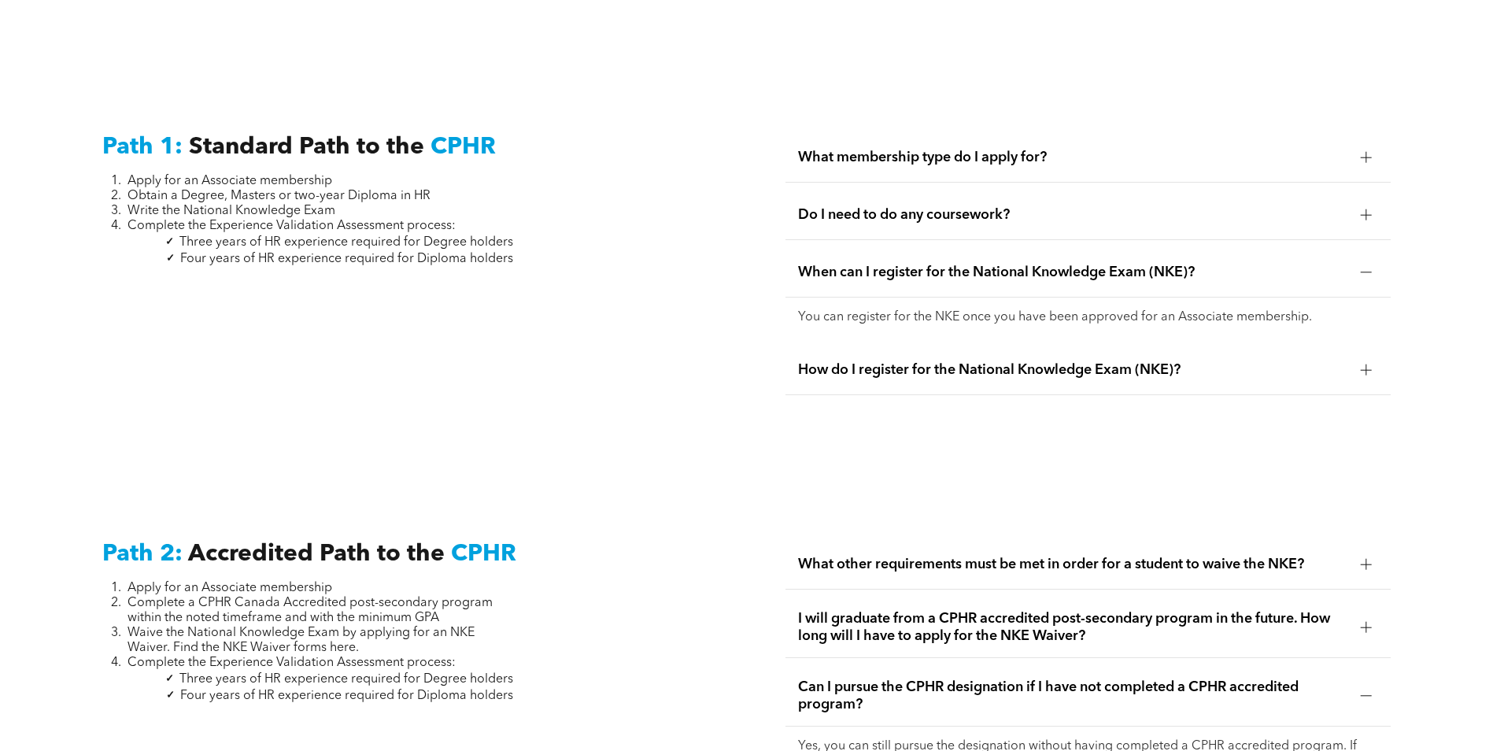
click at [874, 361] on span "How do I register for the National Knowledge Exam (NKE)?" at bounding box center [1073, 369] width 550 height 17
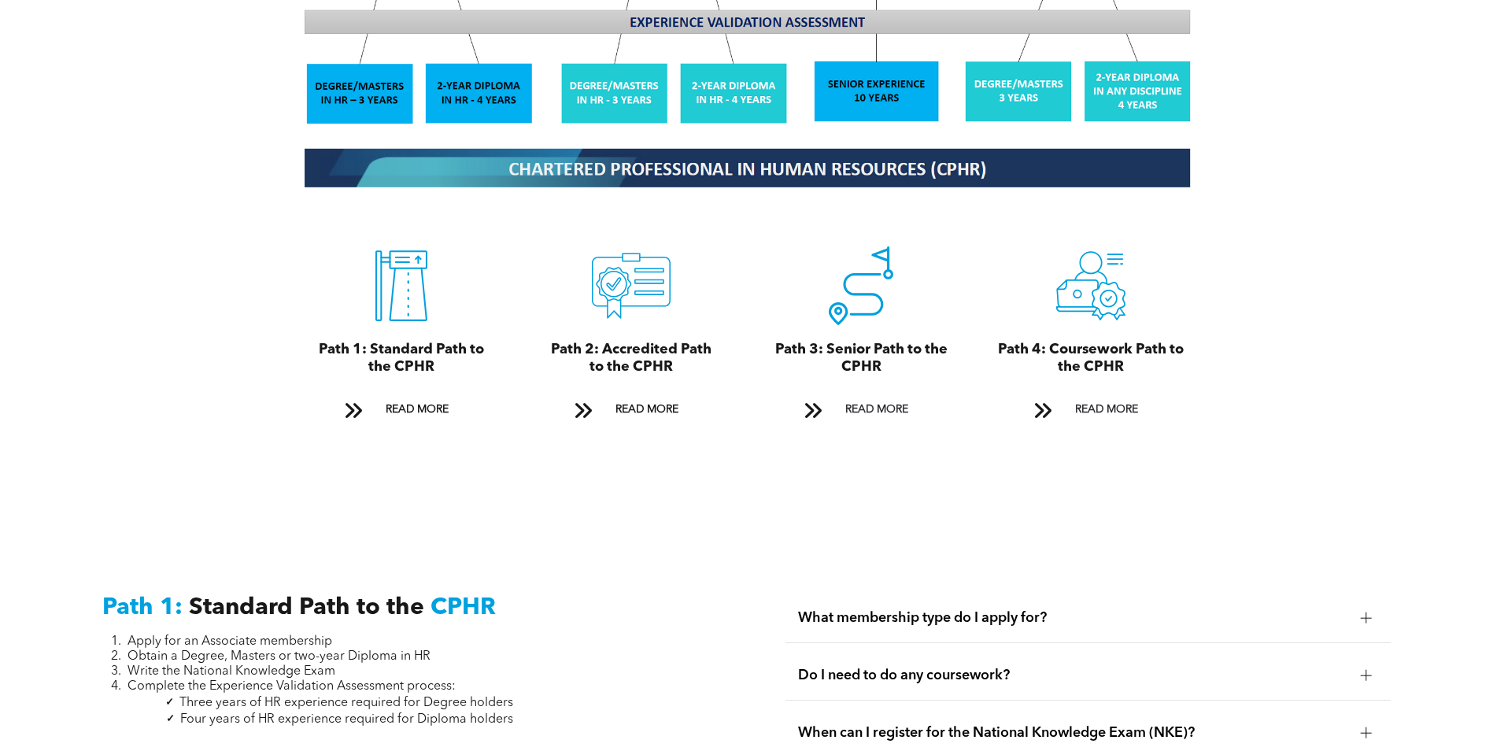
scroll to position [1676, 0]
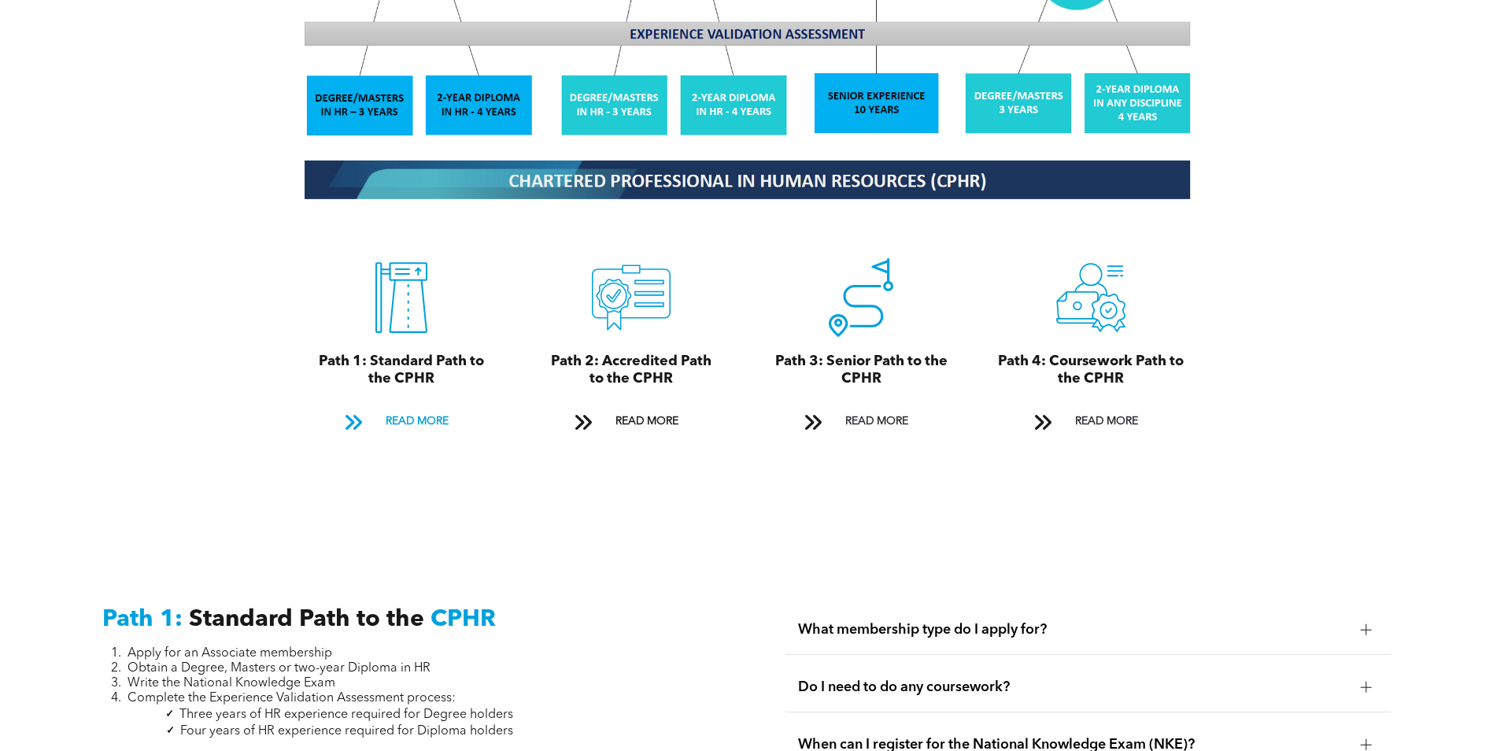
click at [417, 407] on span "READ MORE" at bounding box center [417, 421] width 74 height 29
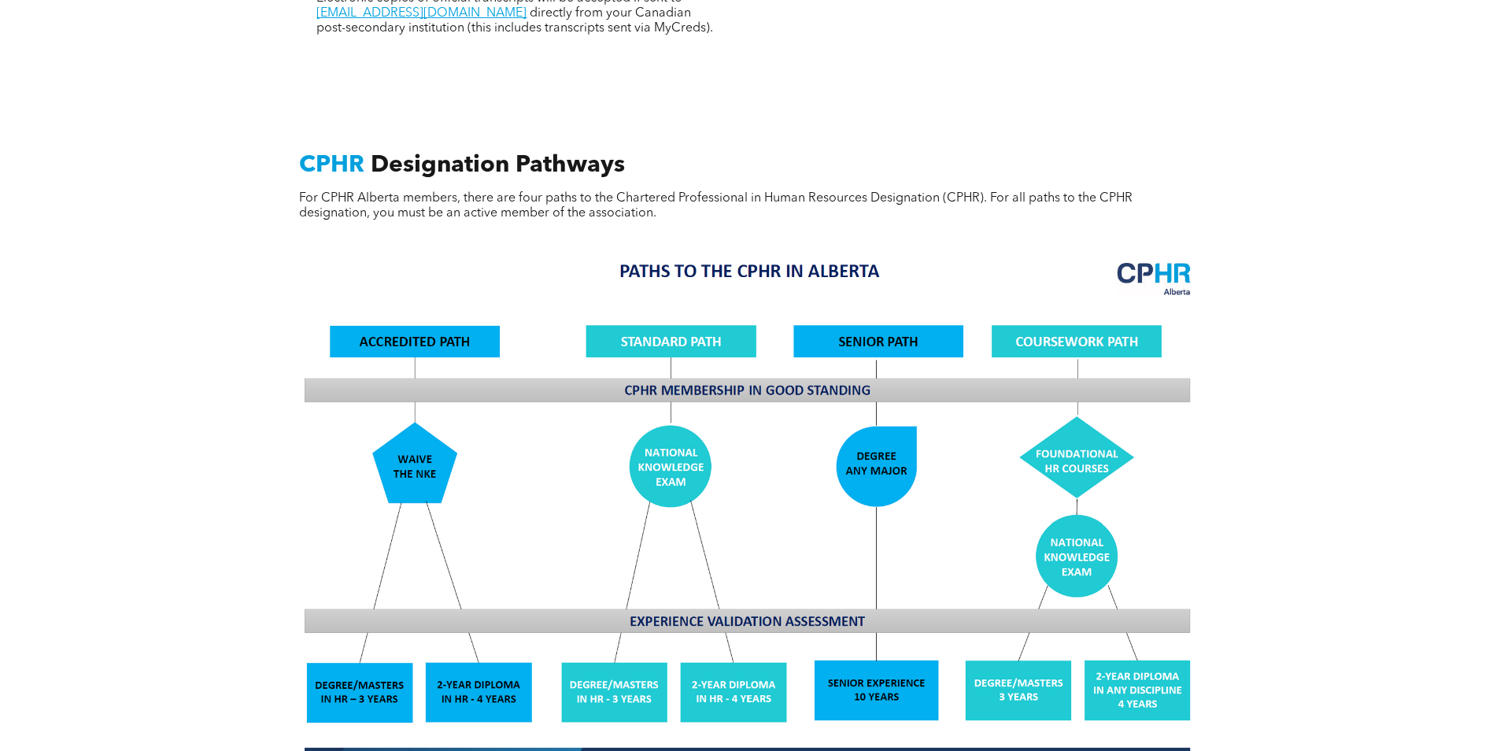
scroll to position [1088, 0]
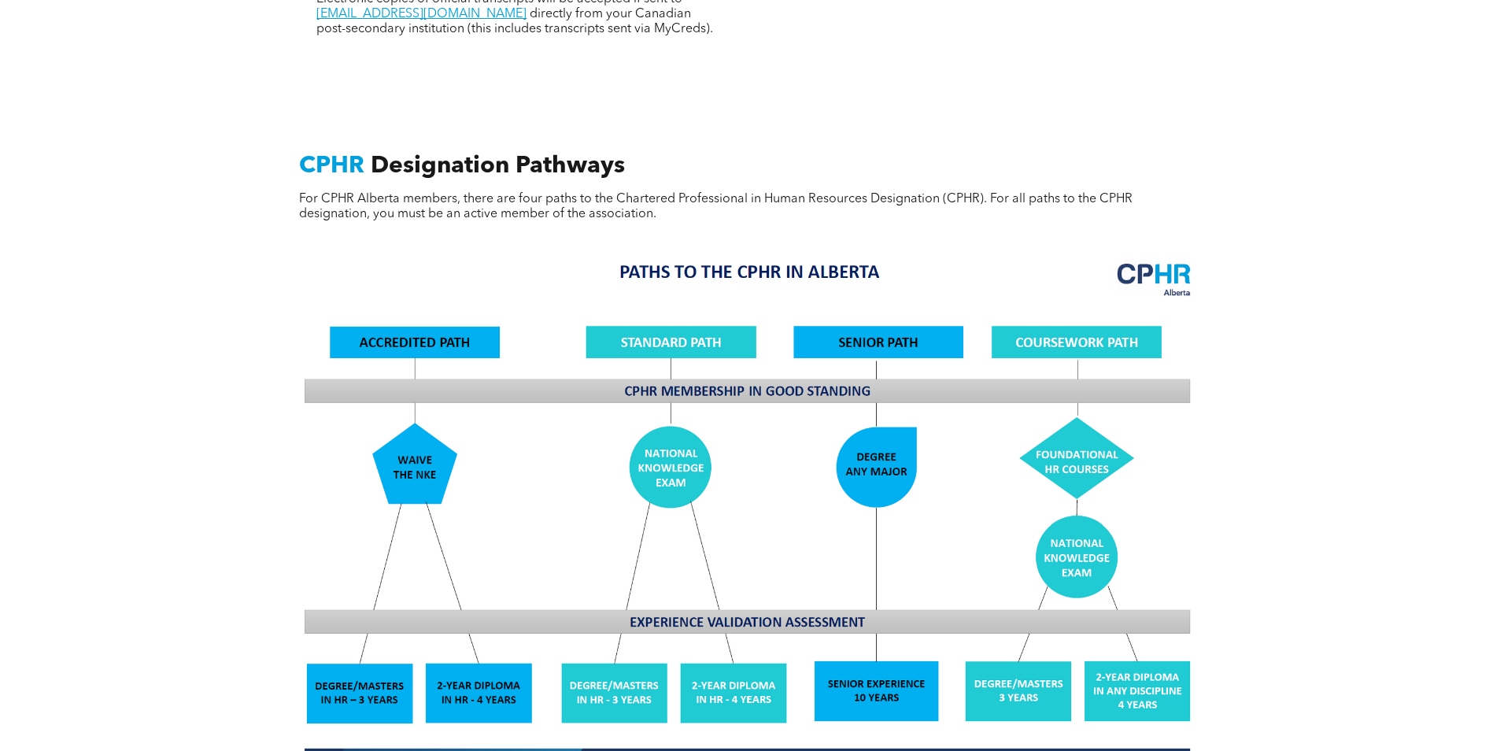
click at [1052, 327] on img at bounding box center [746, 524] width 911 height 549
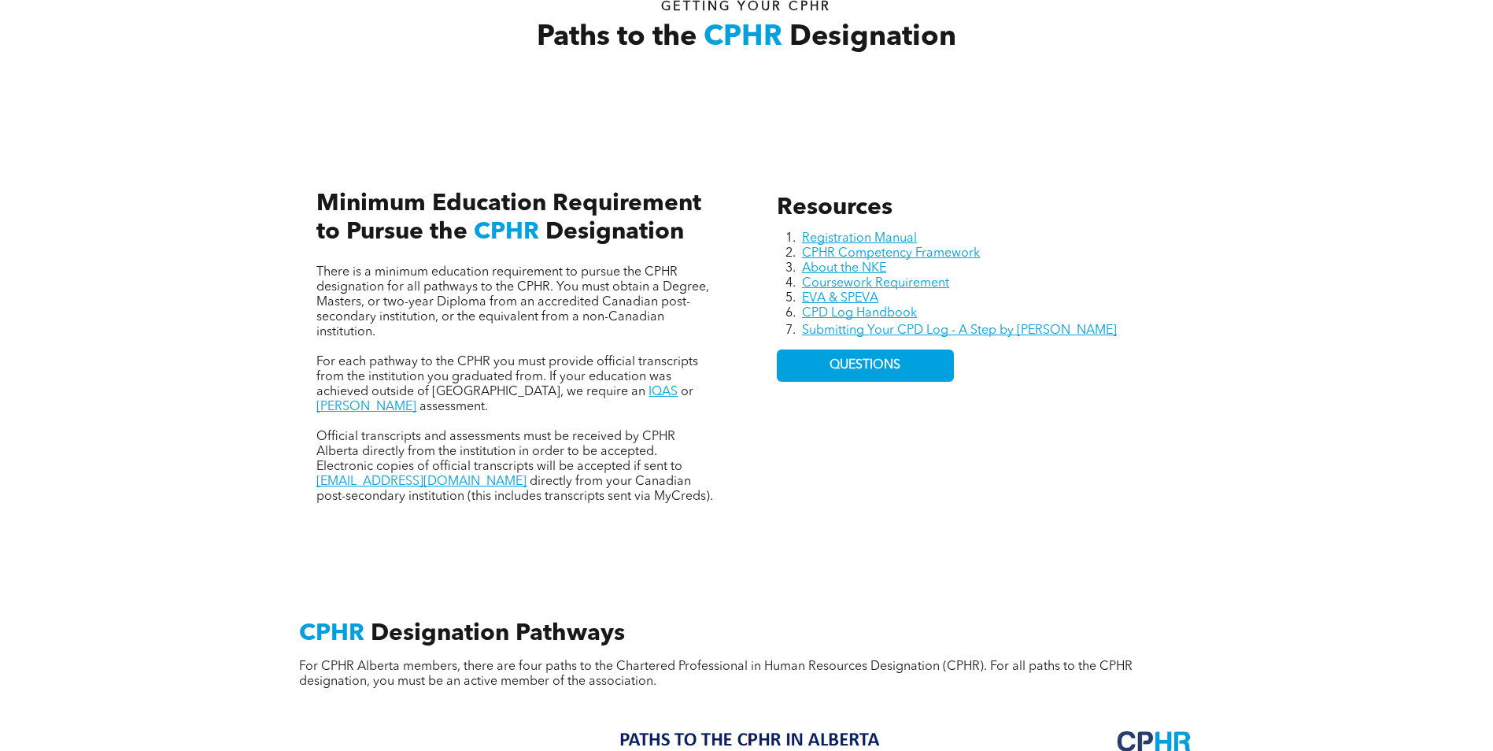
scroll to position [616, 0]
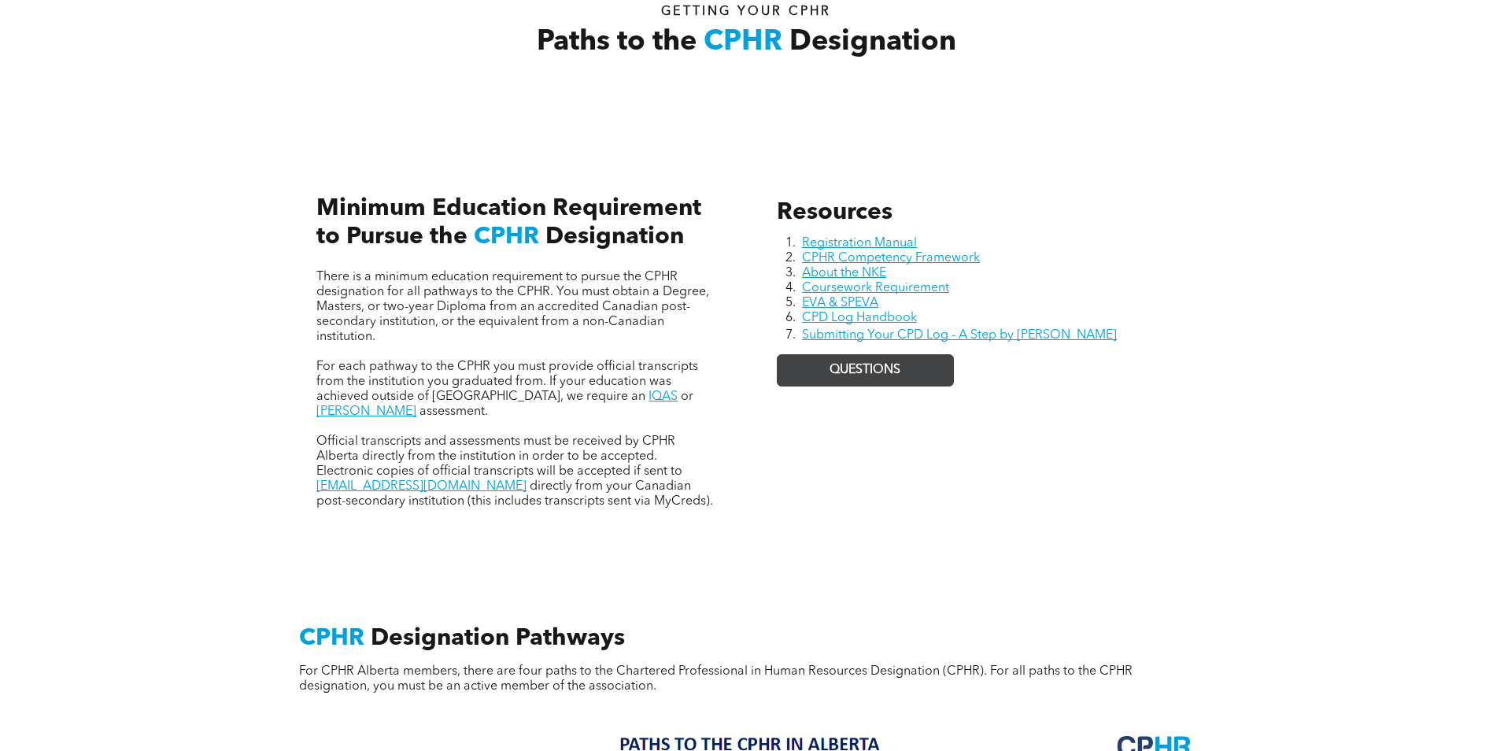
click at [839, 366] on span "QUESTIONS" at bounding box center [865, 370] width 71 height 15
click at [1070, 519] on div "Resources Registration Manual CPHR Competency Framework About the NKE Coursewor…" at bounding box center [747, 335] width 945 height 431
click at [927, 286] on link "Coursework Requirement" at bounding box center [875, 288] width 147 height 13
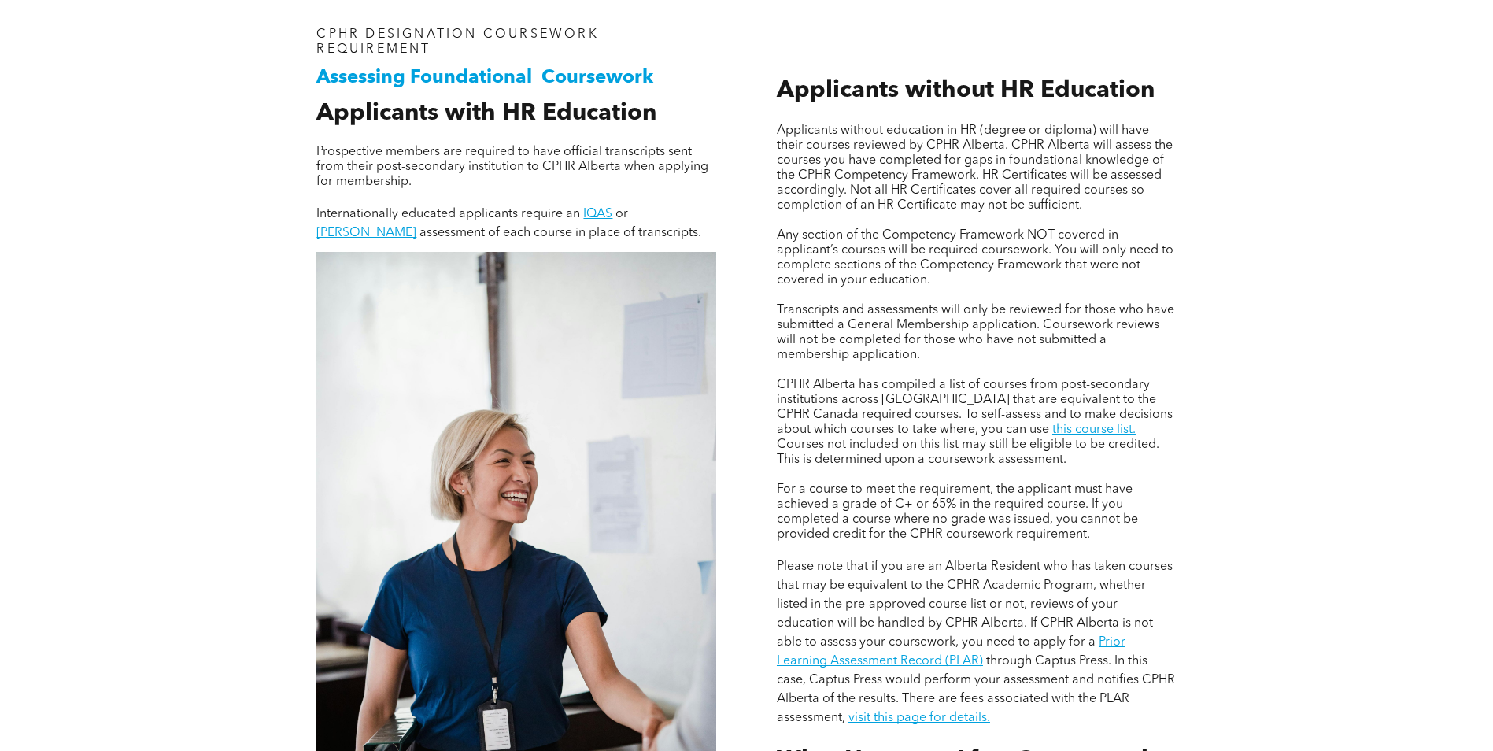
scroll to position [1181, 0]
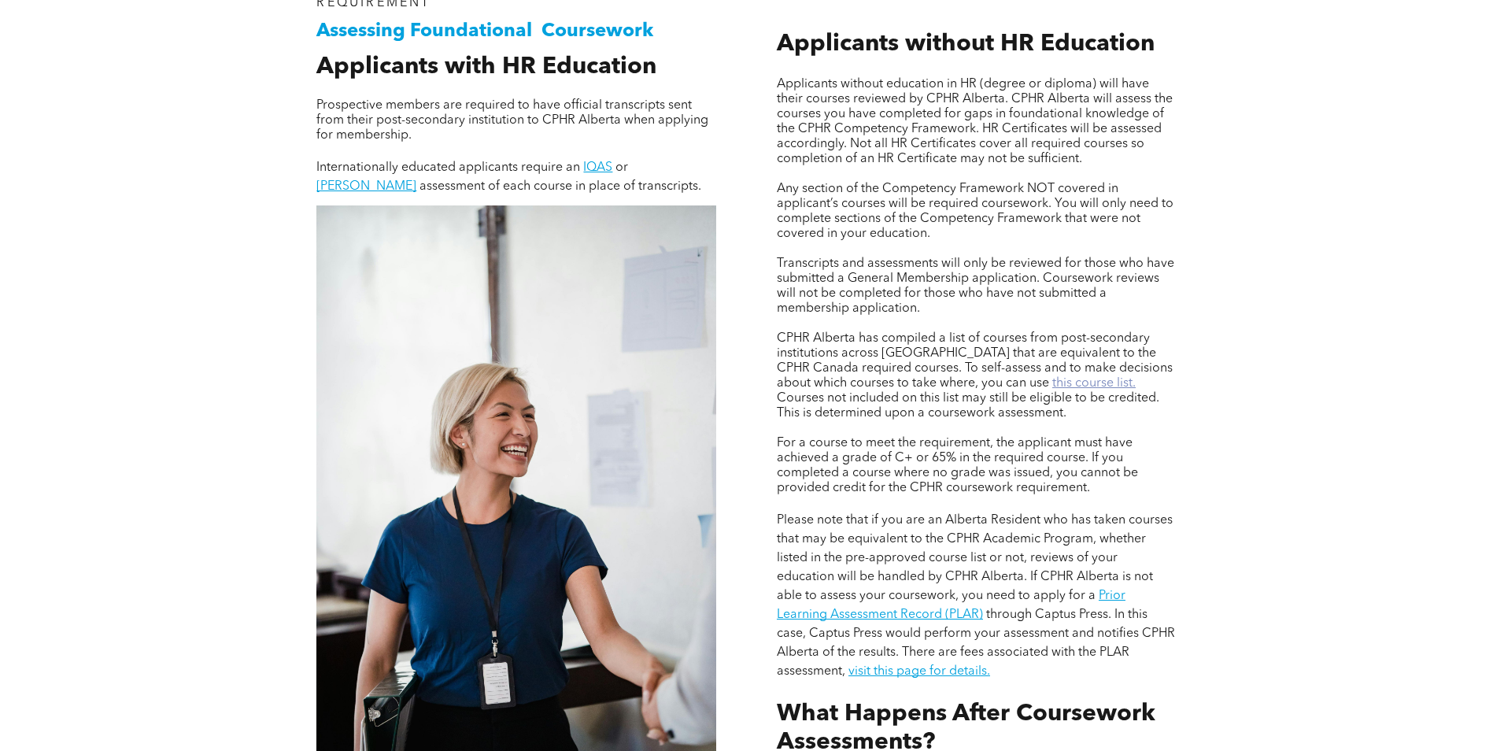
click at [1052, 377] on link "this course list." at bounding box center [1093, 383] width 83 height 13
